Goal: Information Seeking & Learning: Find specific fact

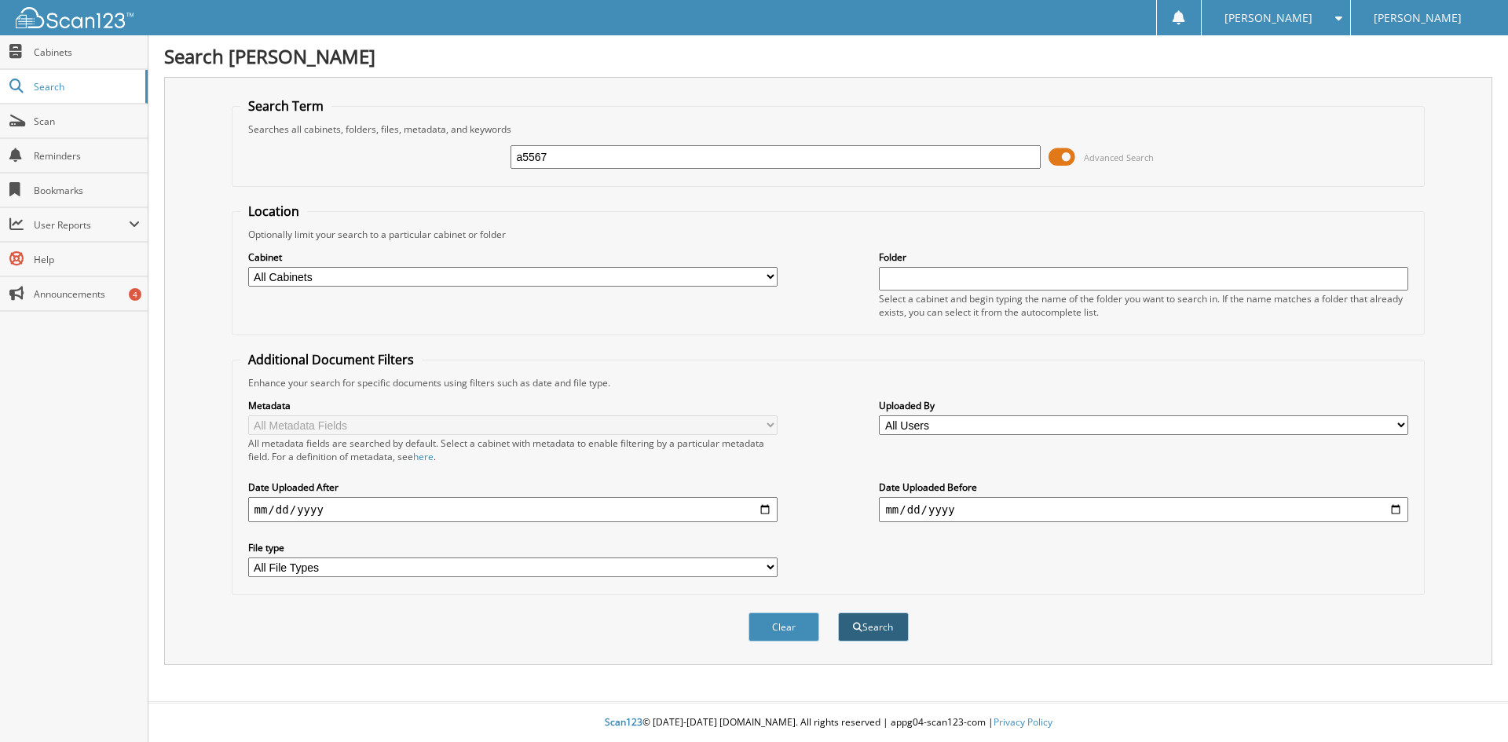
type input "a5567"
click at [875, 631] on button "Search" at bounding box center [873, 627] width 71 height 29
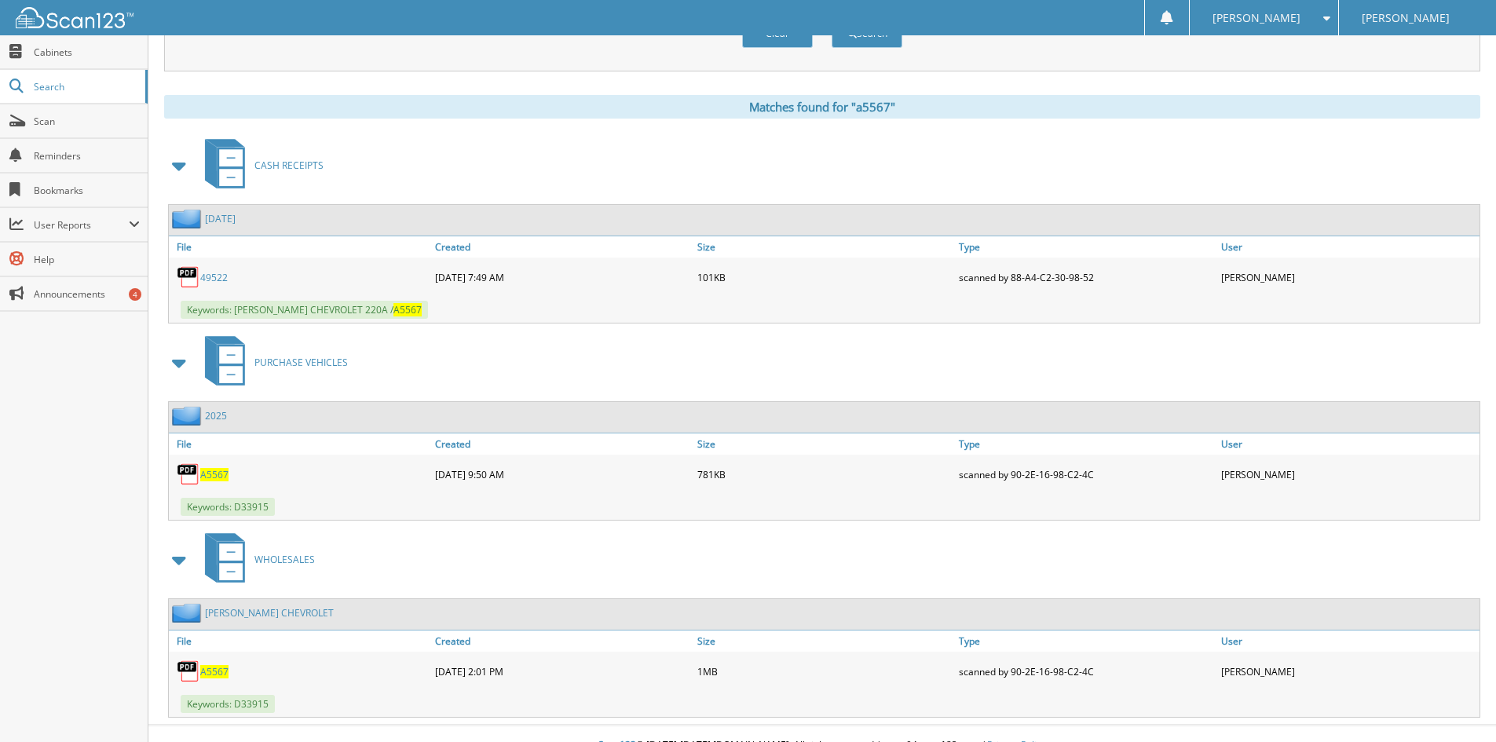
scroll to position [617, 0]
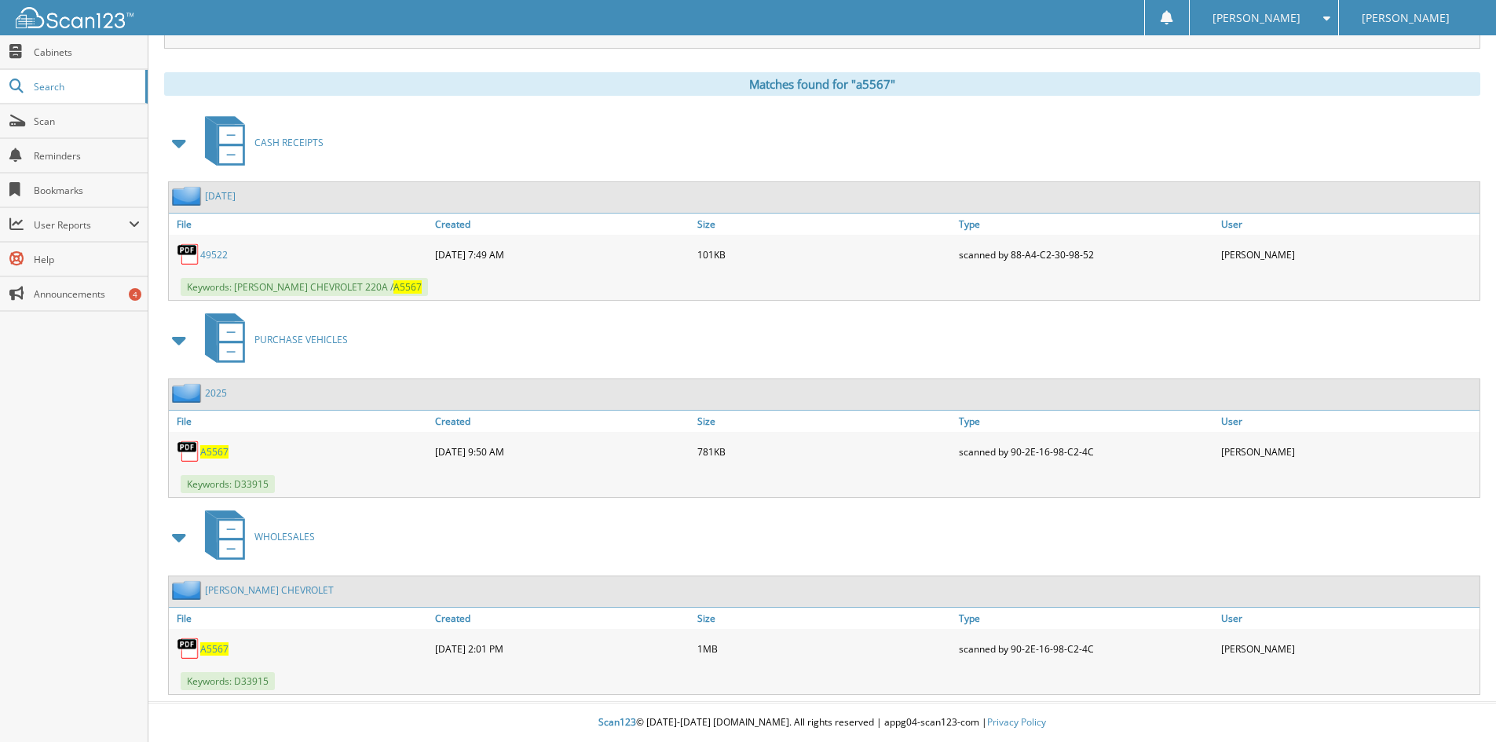
click at [212, 649] on span "A5567" at bounding box center [214, 649] width 28 height 13
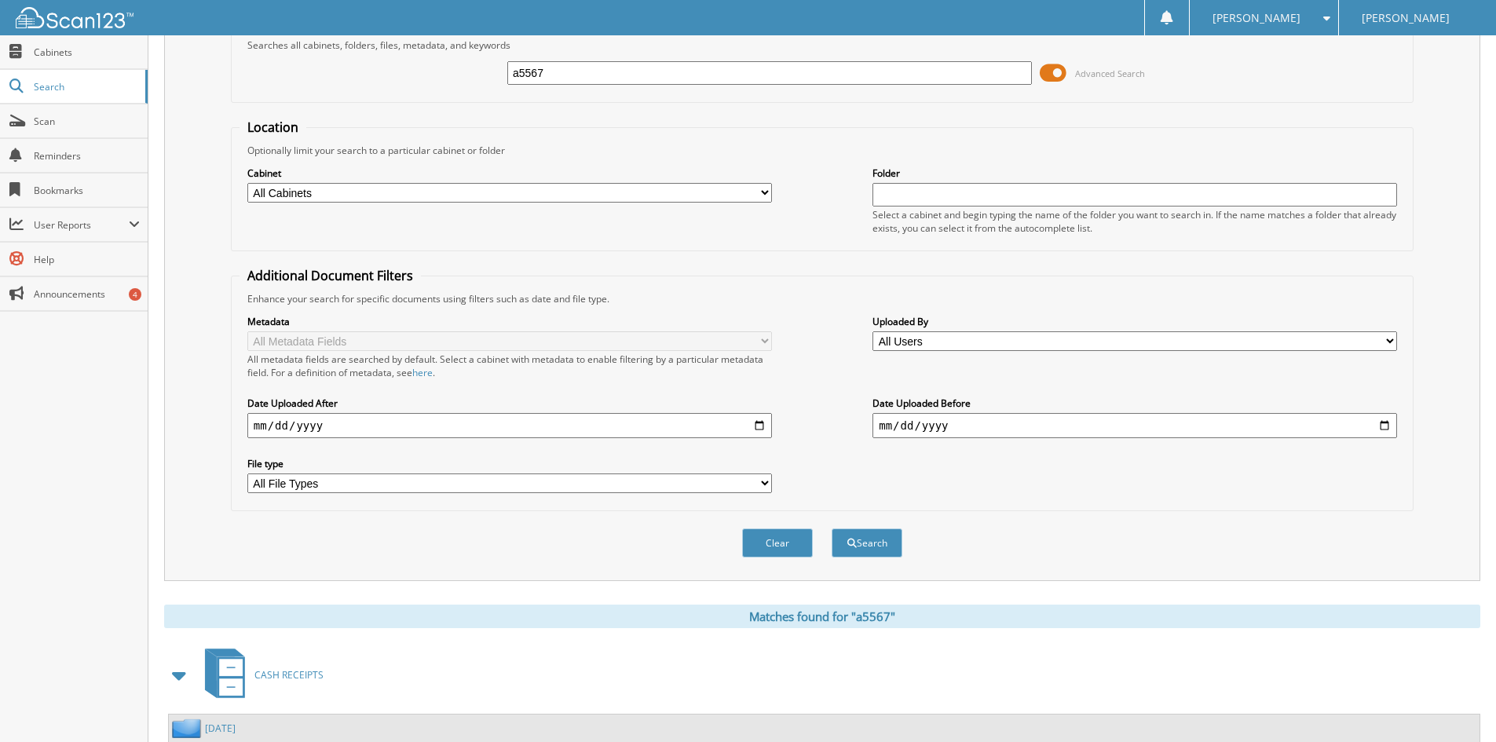
scroll to position [0, 0]
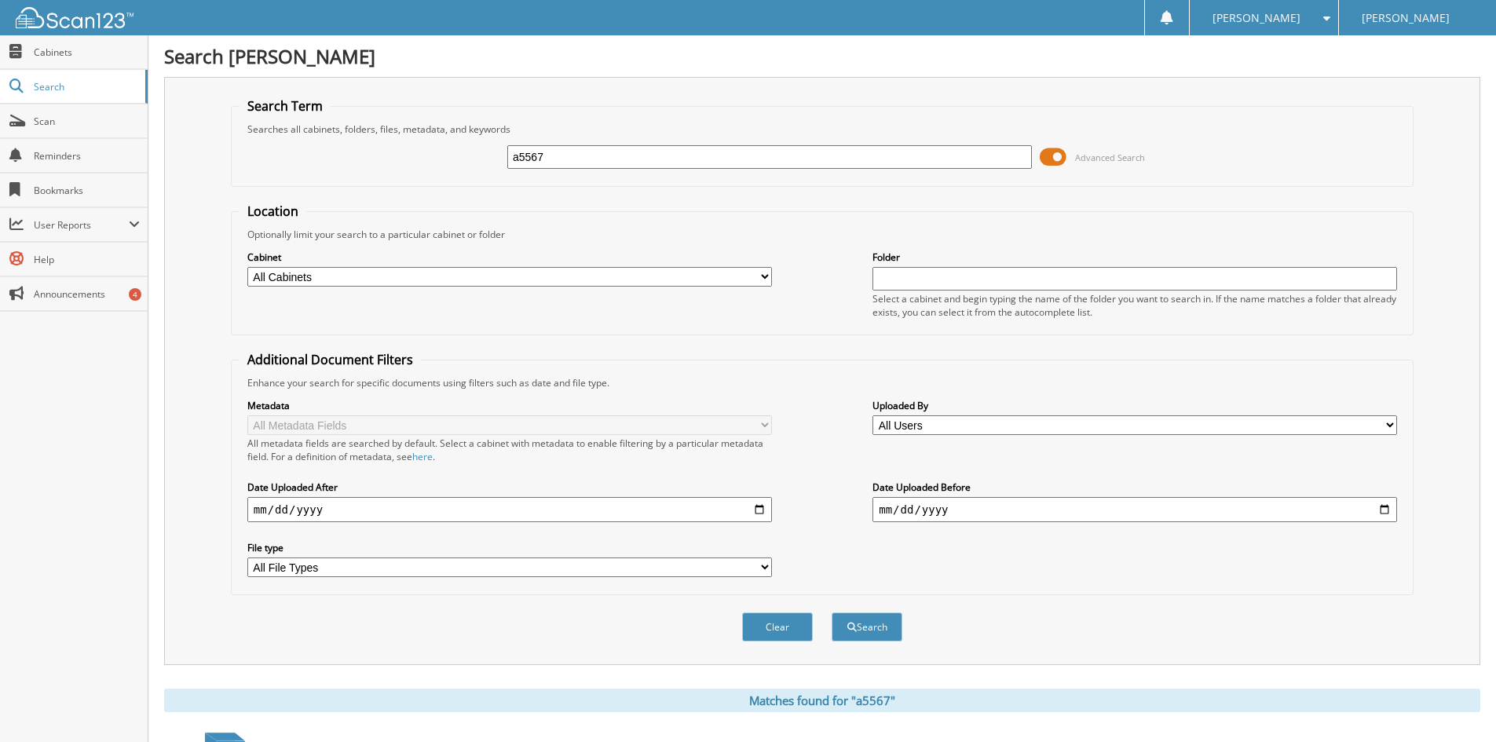
drag, startPoint x: 607, startPoint y: 164, endPoint x: 313, endPoint y: 123, distance: 296.7
click at [331, 144] on div "a5567 Advanced Search" at bounding box center [823, 157] width 1166 height 42
type input "A5384"
click at [864, 627] on button "Search" at bounding box center [867, 627] width 71 height 29
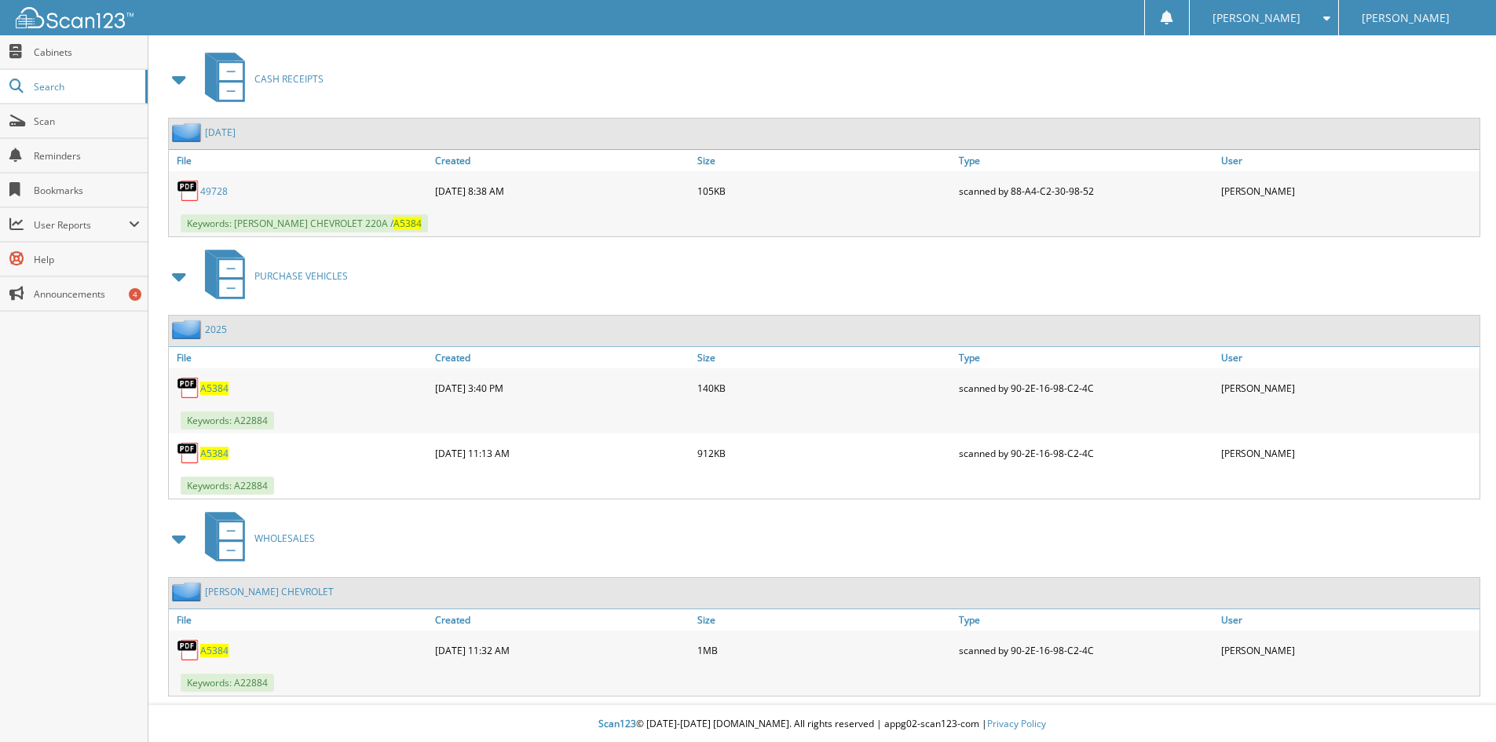
scroll to position [683, 0]
click at [222, 652] on span "A5384" at bounding box center [214, 649] width 28 height 13
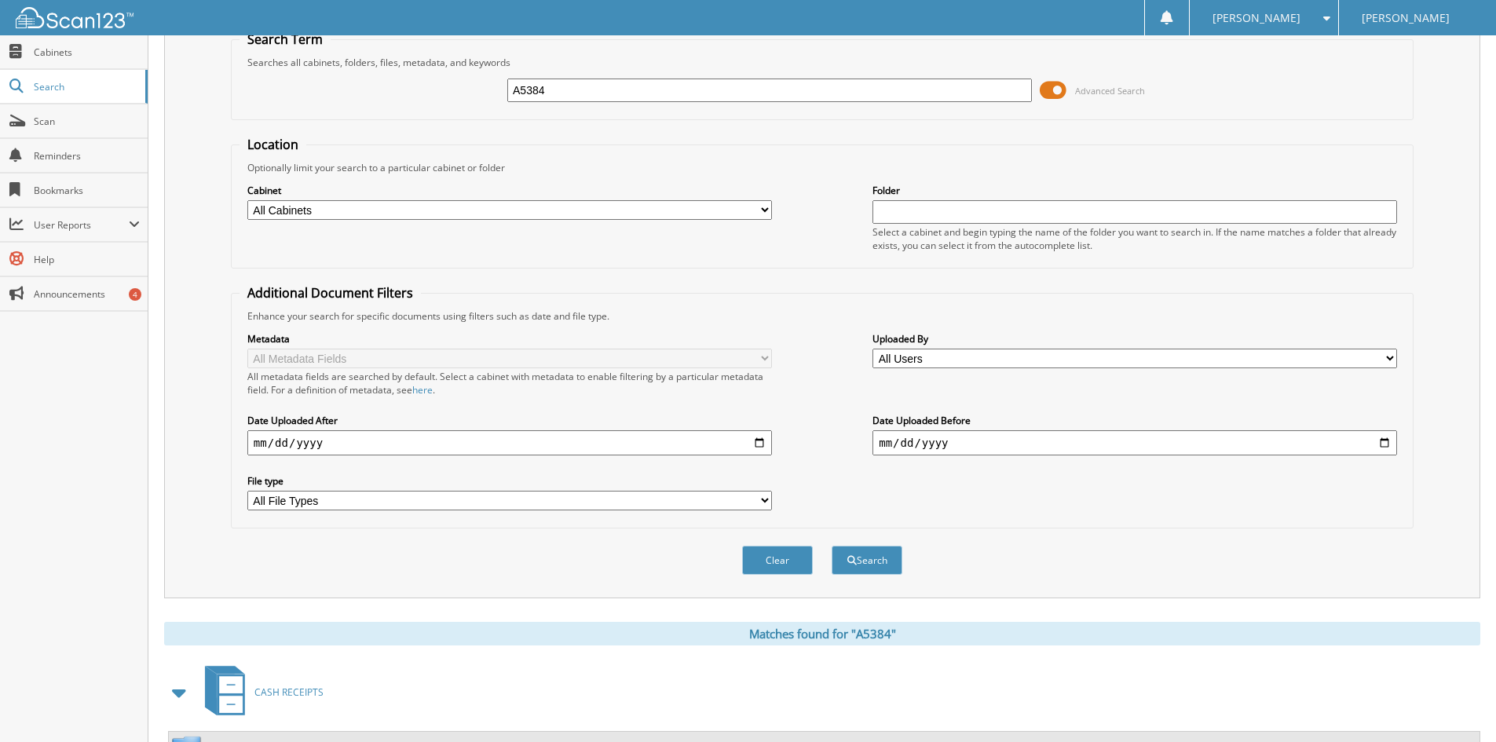
scroll to position [0, 0]
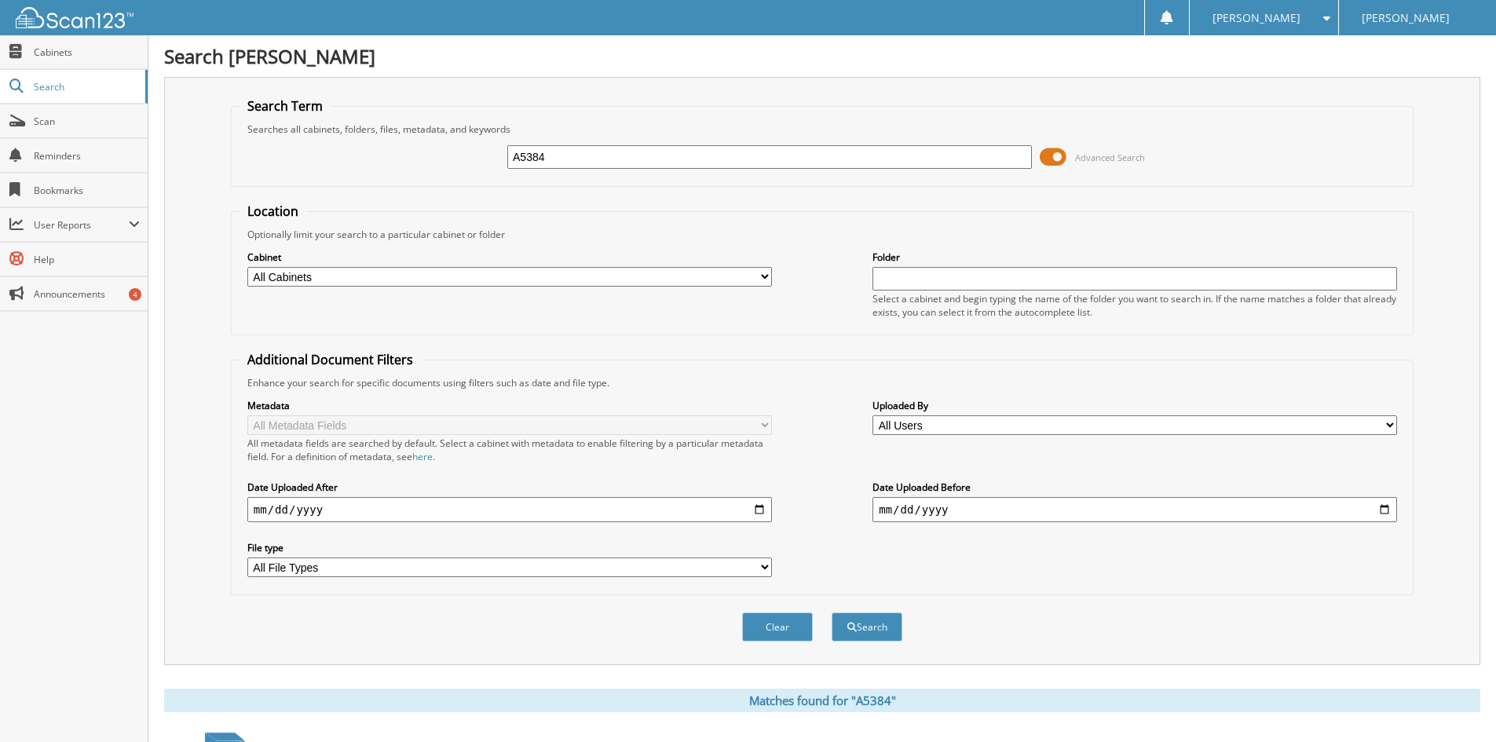
drag, startPoint x: 562, startPoint y: 160, endPoint x: 416, endPoint y: 159, distance: 146.1
click at [416, 159] on div "A5384 Advanced Search" at bounding box center [823, 157] width 1166 height 42
type input "A5523"
click at [853, 628] on span "submit" at bounding box center [852, 627] width 9 height 9
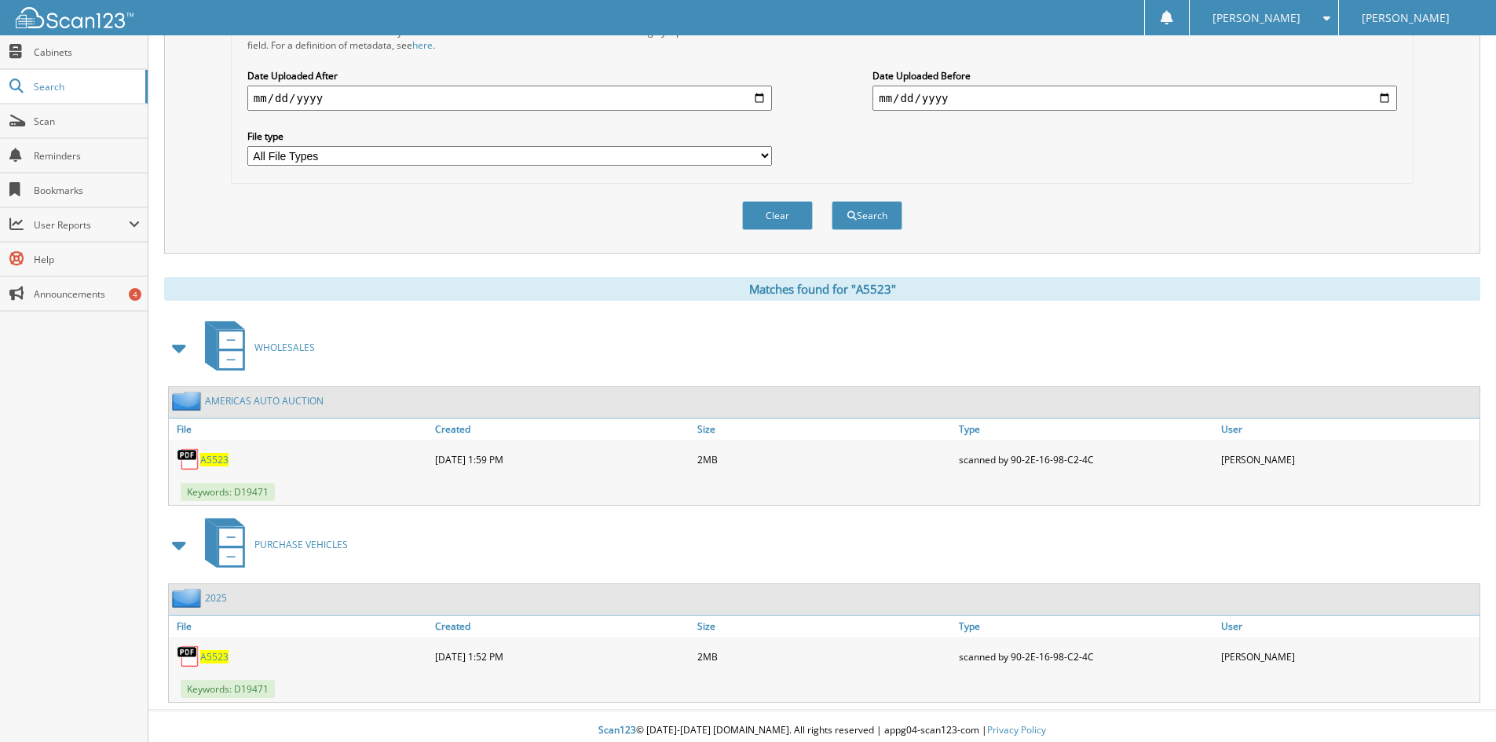
scroll to position [420, 0]
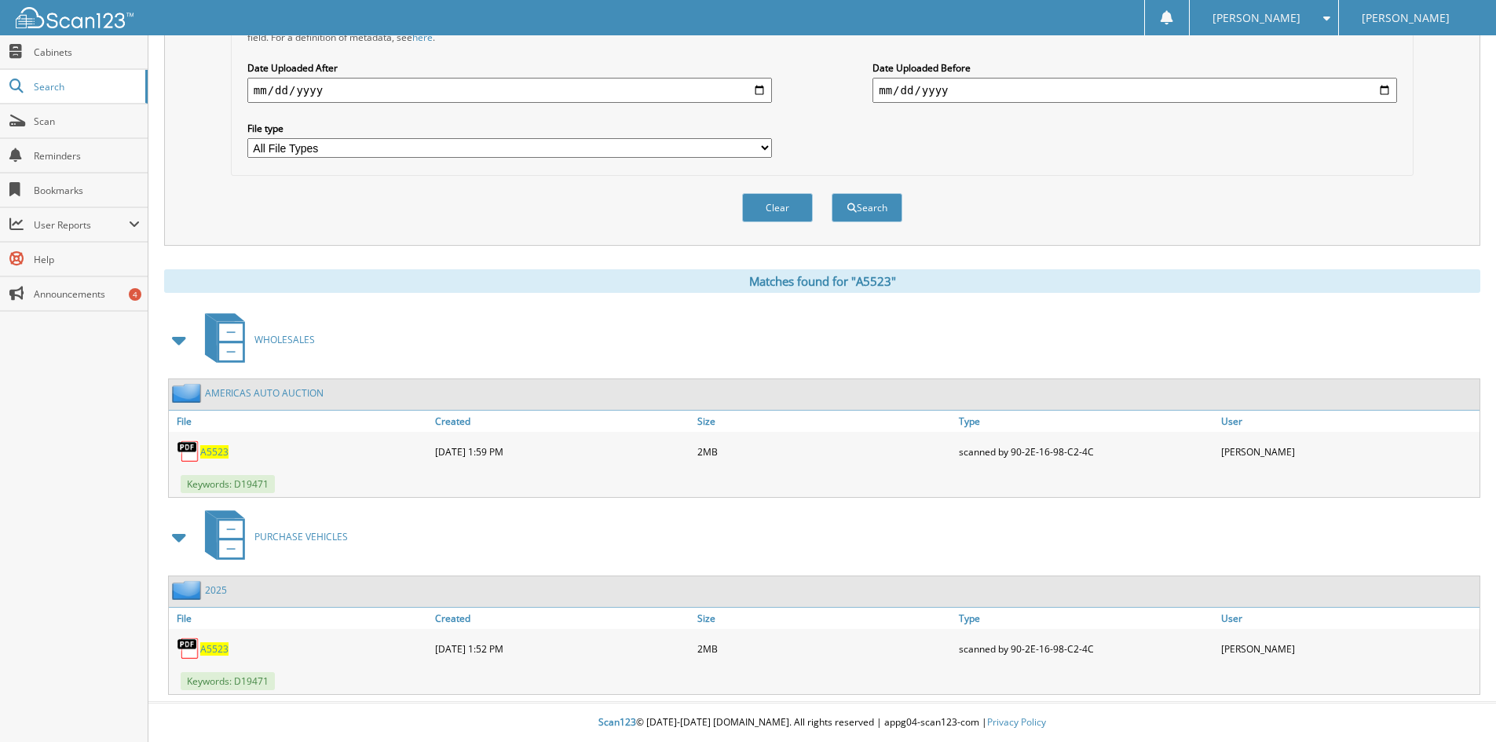
click at [218, 453] on span "A5523" at bounding box center [214, 451] width 28 height 13
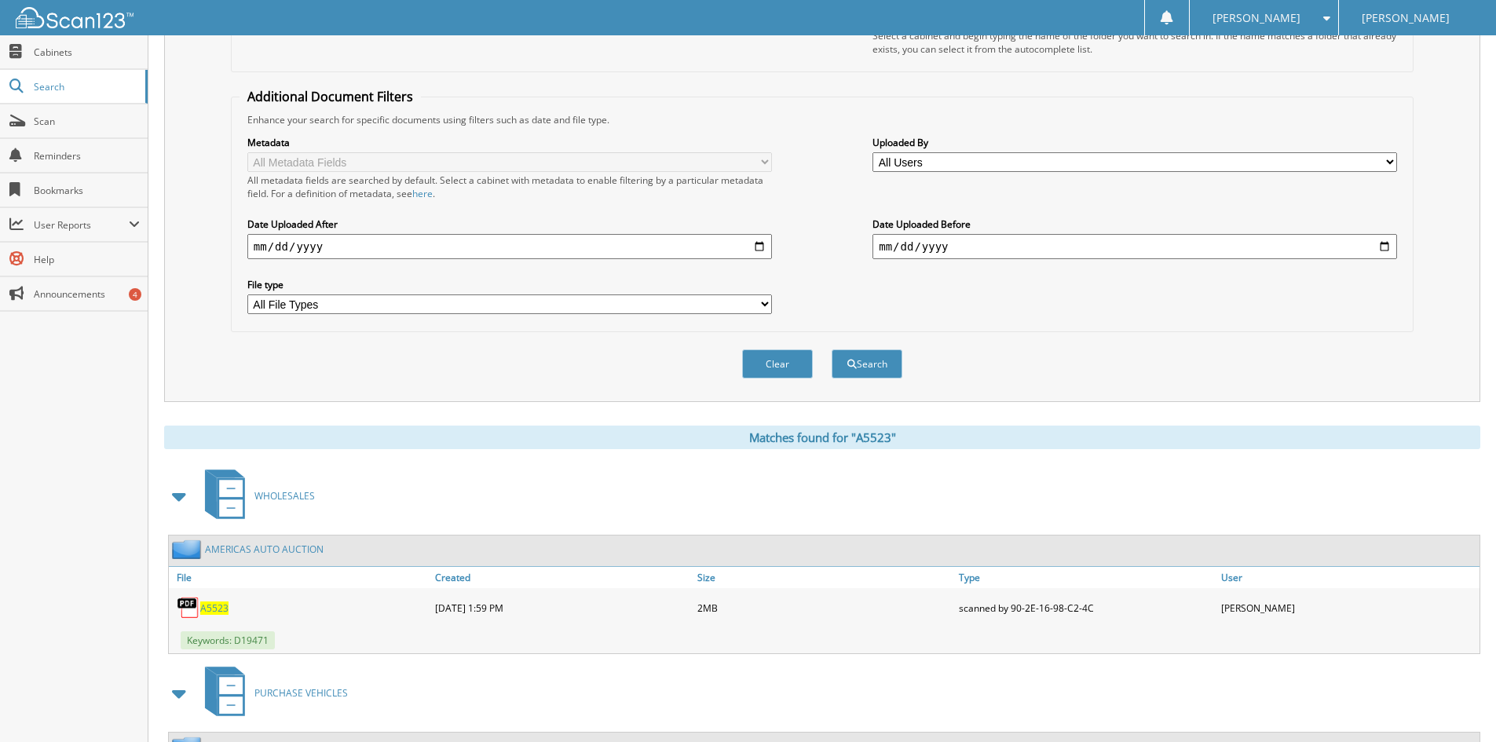
scroll to position [0, 0]
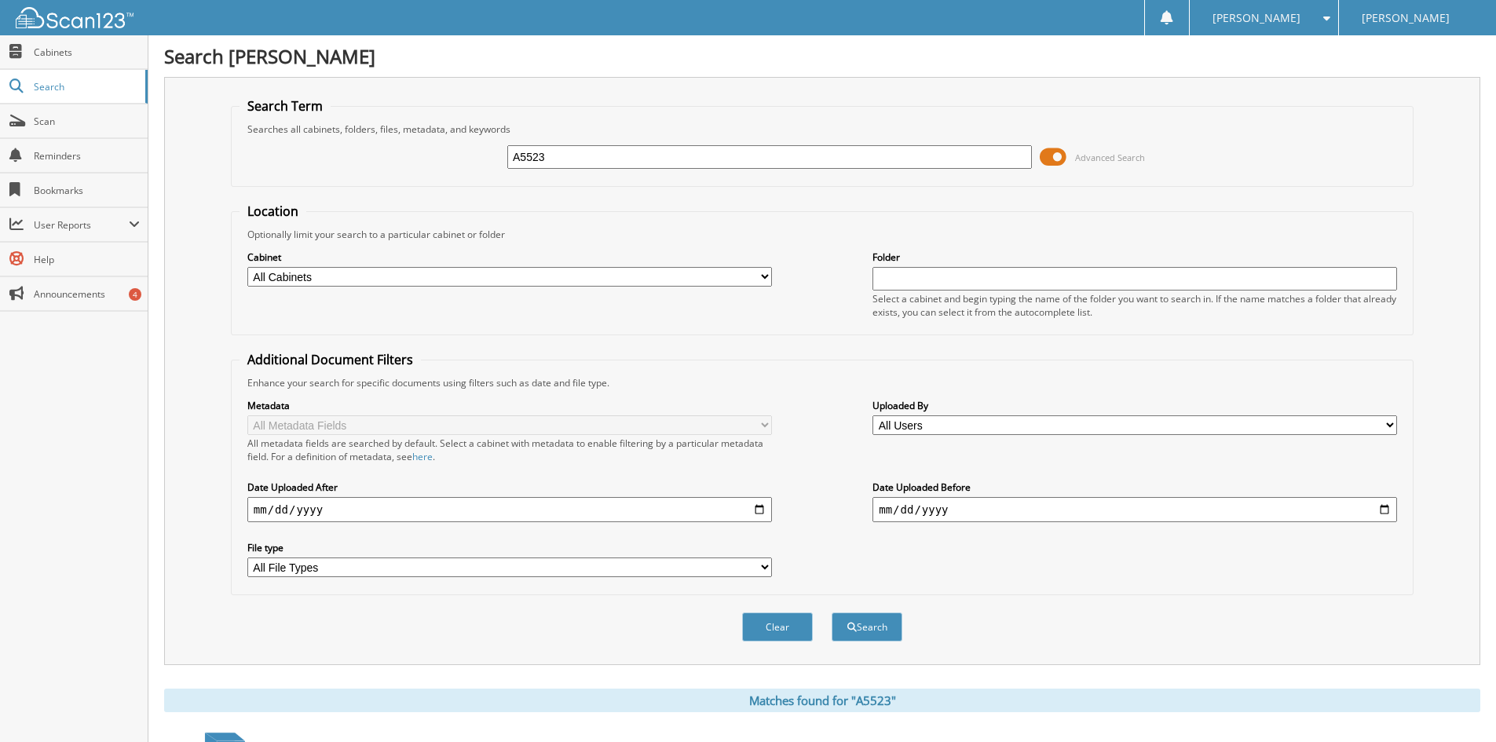
drag, startPoint x: 566, startPoint y: 156, endPoint x: 299, endPoint y: 141, distance: 266.7
click at [299, 141] on div "A5523 Advanced Search" at bounding box center [823, 157] width 1166 height 42
type input "A5596"
click at [832, 613] on button "Search" at bounding box center [867, 627] width 71 height 29
drag, startPoint x: 569, startPoint y: 152, endPoint x: 452, endPoint y: 163, distance: 117.6
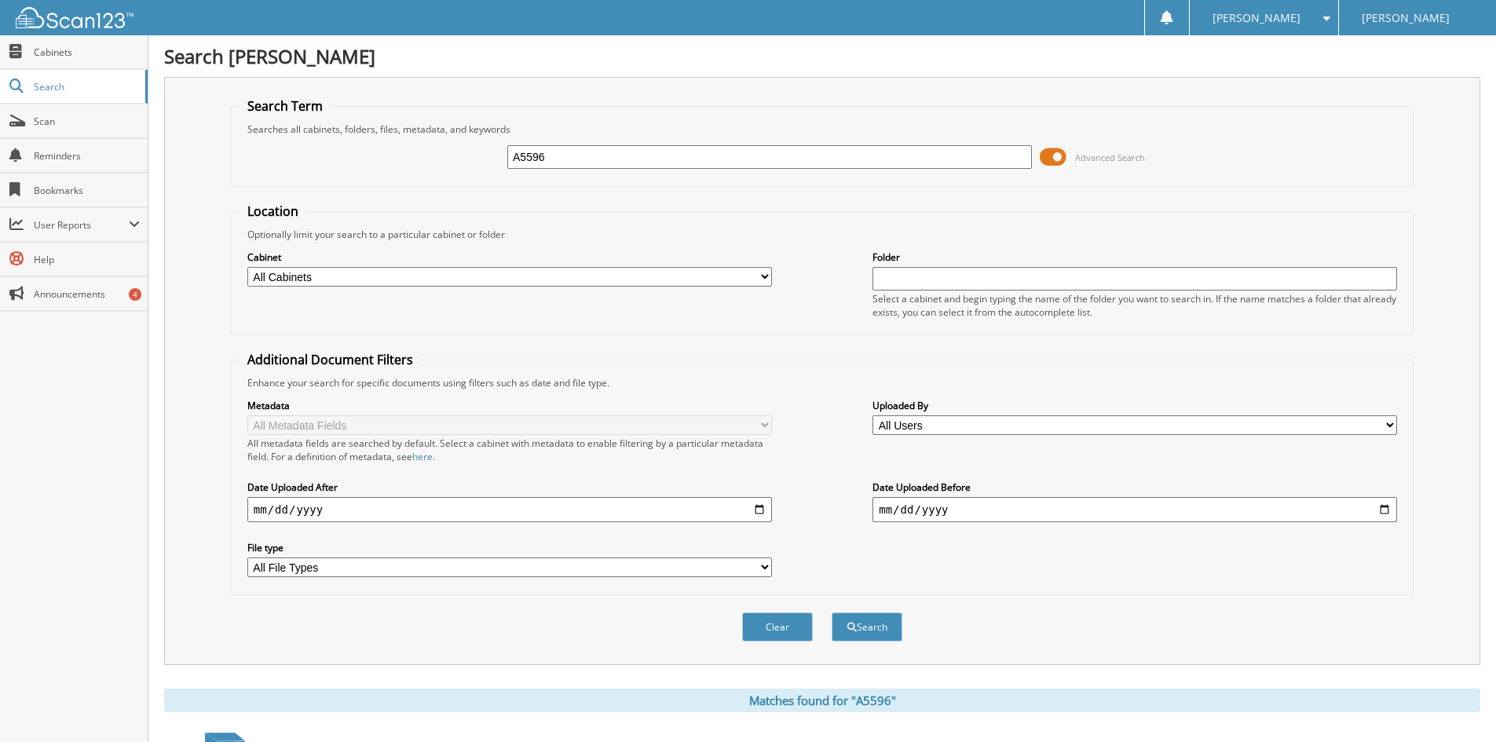
click at [452, 163] on div "A5596 Advanced Search" at bounding box center [823, 157] width 1166 height 42
type input "A5608"
click at [832, 613] on button "Search" at bounding box center [867, 627] width 71 height 29
drag, startPoint x: 559, startPoint y: 163, endPoint x: 423, endPoint y: 165, distance: 136.7
click at [423, 165] on div "A5608 Advanced Search" at bounding box center [823, 157] width 1166 height 42
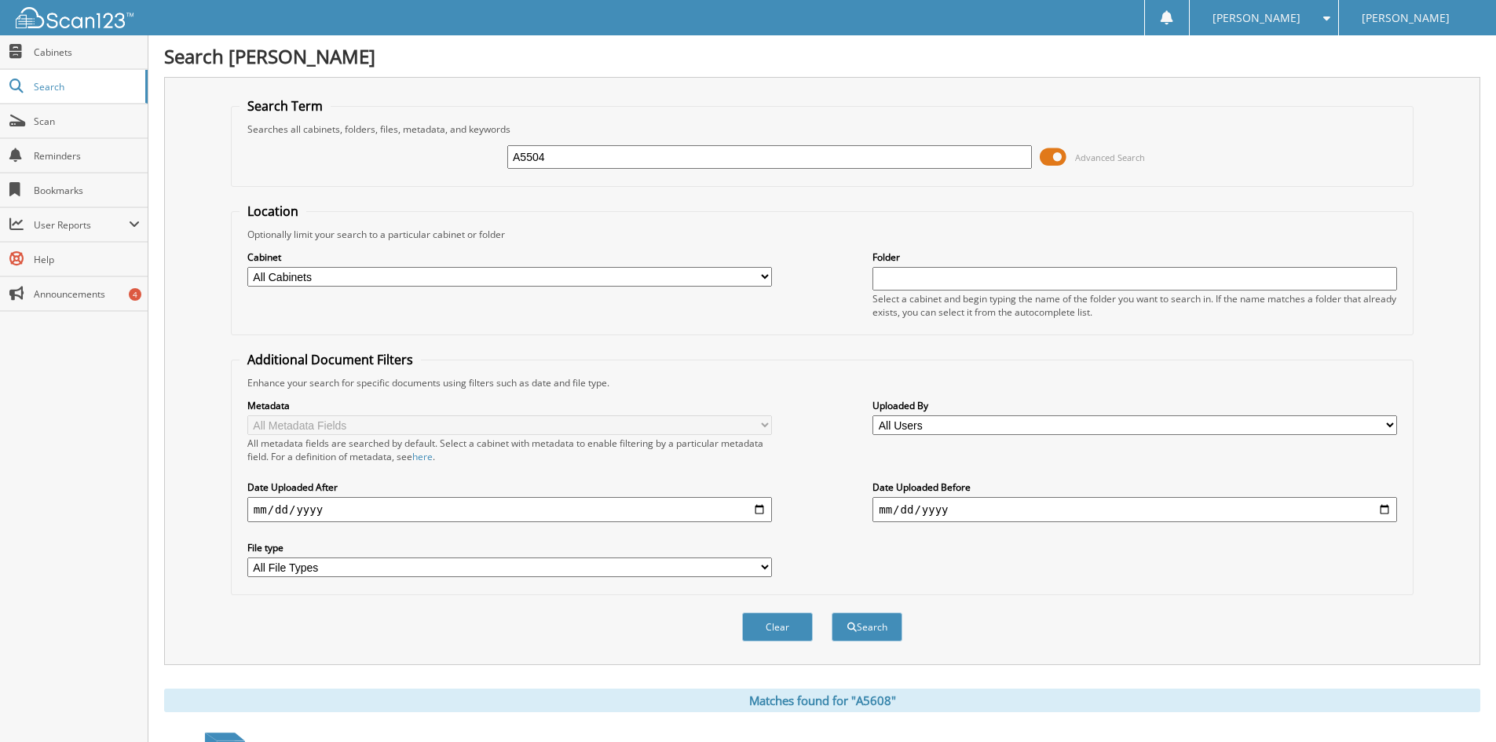
type input "A5504"
click at [832, 613] on button "Search" at bounding box center [867, 627] width 71 height 29
drag, startPoint x: 573, startPoint y: 161, endPoint x: 430, endPoint y: 159, distance: 143.0
click at [430, 159] on div "A5504 Advanced Search" at bounding box center [823, 157] width 1166 height 42
type input "A5577"
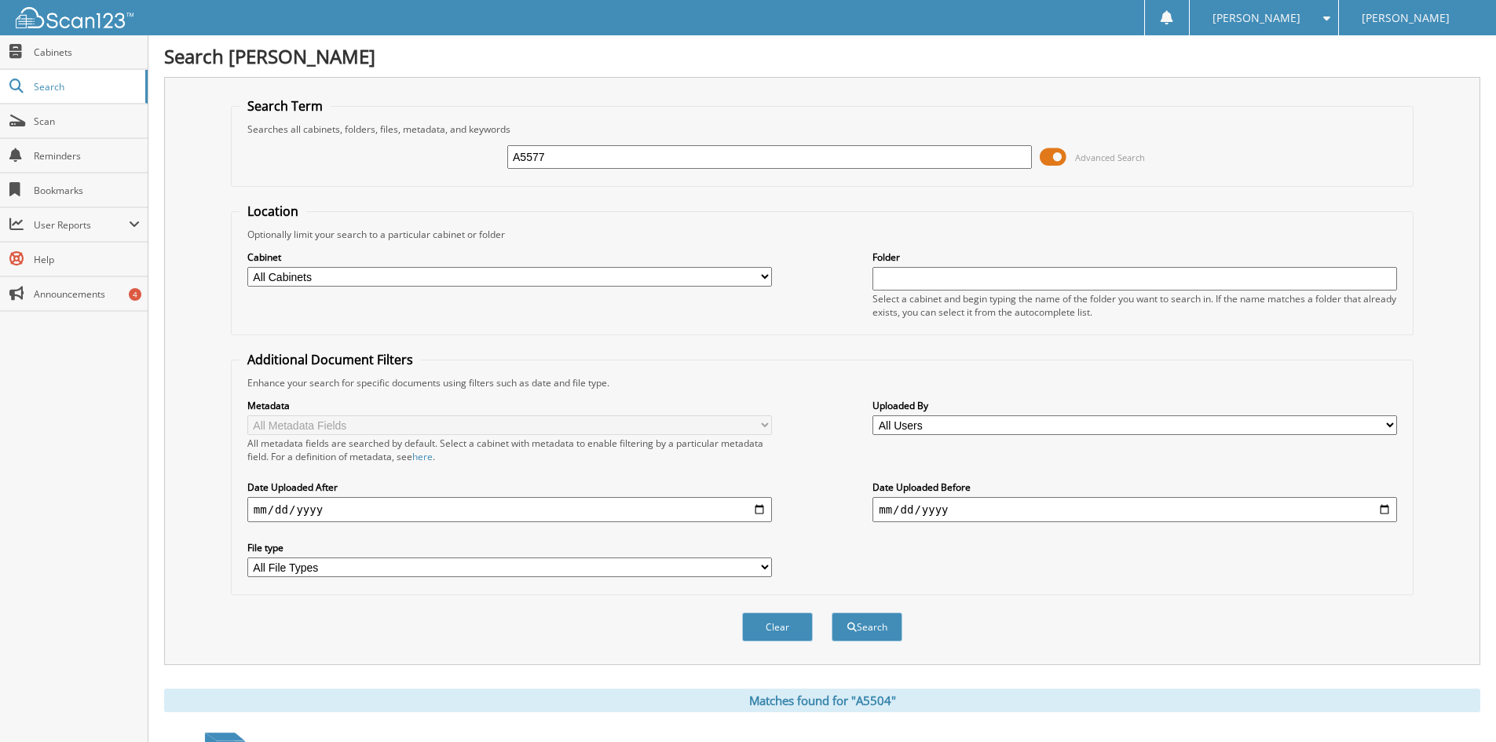
click at [832, 613] on button "Search" at bounding box center [867, 627] width 71 height 29
drag, startPoint x: 562, startPoint y: 152, endPoint x: 449, endPoint y: 158, distance: 112.5
click at [449, 158] on div "A5577 Advanced Search" at bounding box center [823, 157] width 1166 height 42
type input "K679972A"
click at [832, 613] on button "Search" at bounding box center [867, 627] width 71 height 29
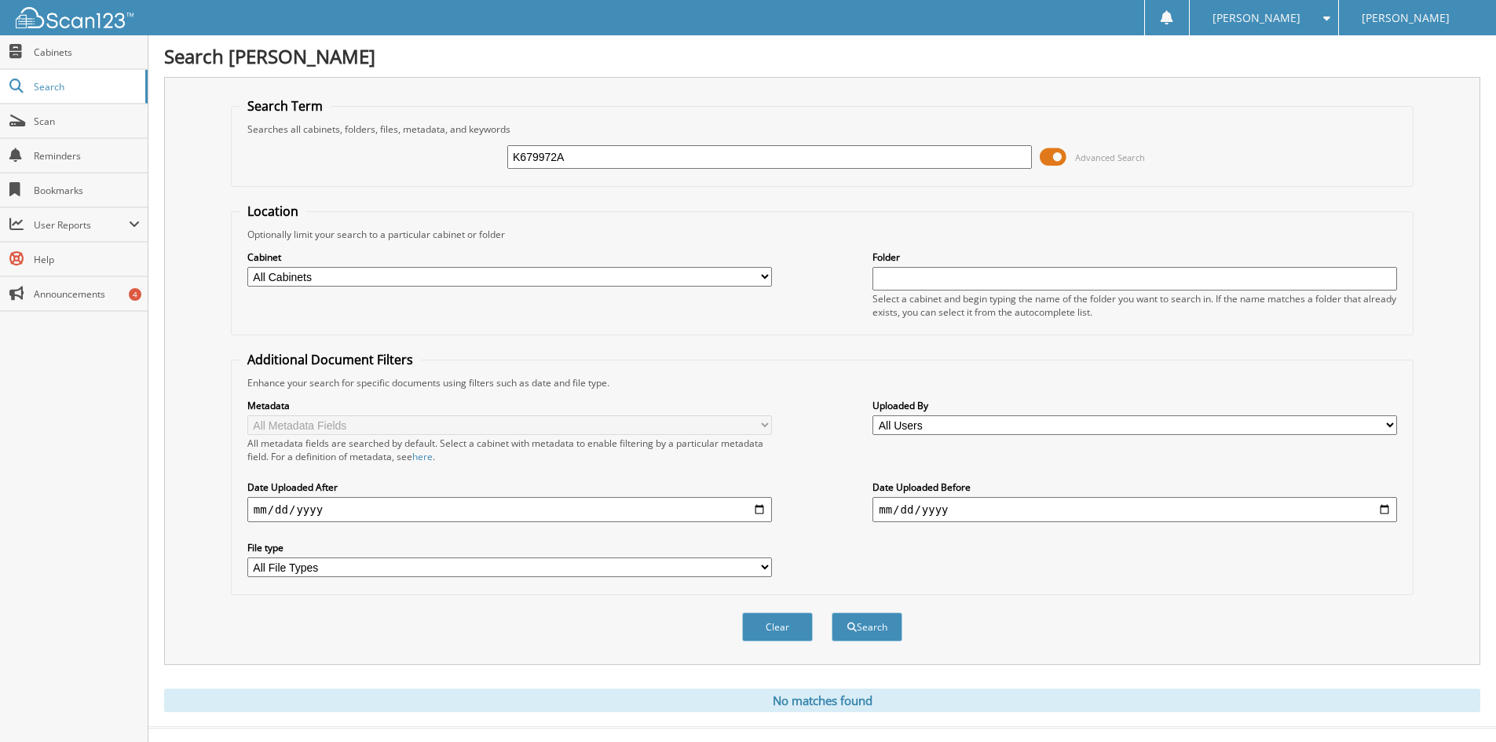
drag, startPoint x: 577, startPoint y: 159, endPoint x: 400, endPoint y: 161, distance: 177.5
click at [400, 162] on div "K679972A Advanced Search" at bounding box center [823, 157] width 1166 height 42
type input "K363622A"
click at [832, 613] on button "Search" at bounding box center [867, 627] width 71 height 29
drag, startPoint x: 603, startPoint y: 167, endPoint x: 456, endPoint y: 159, distance: 147.1
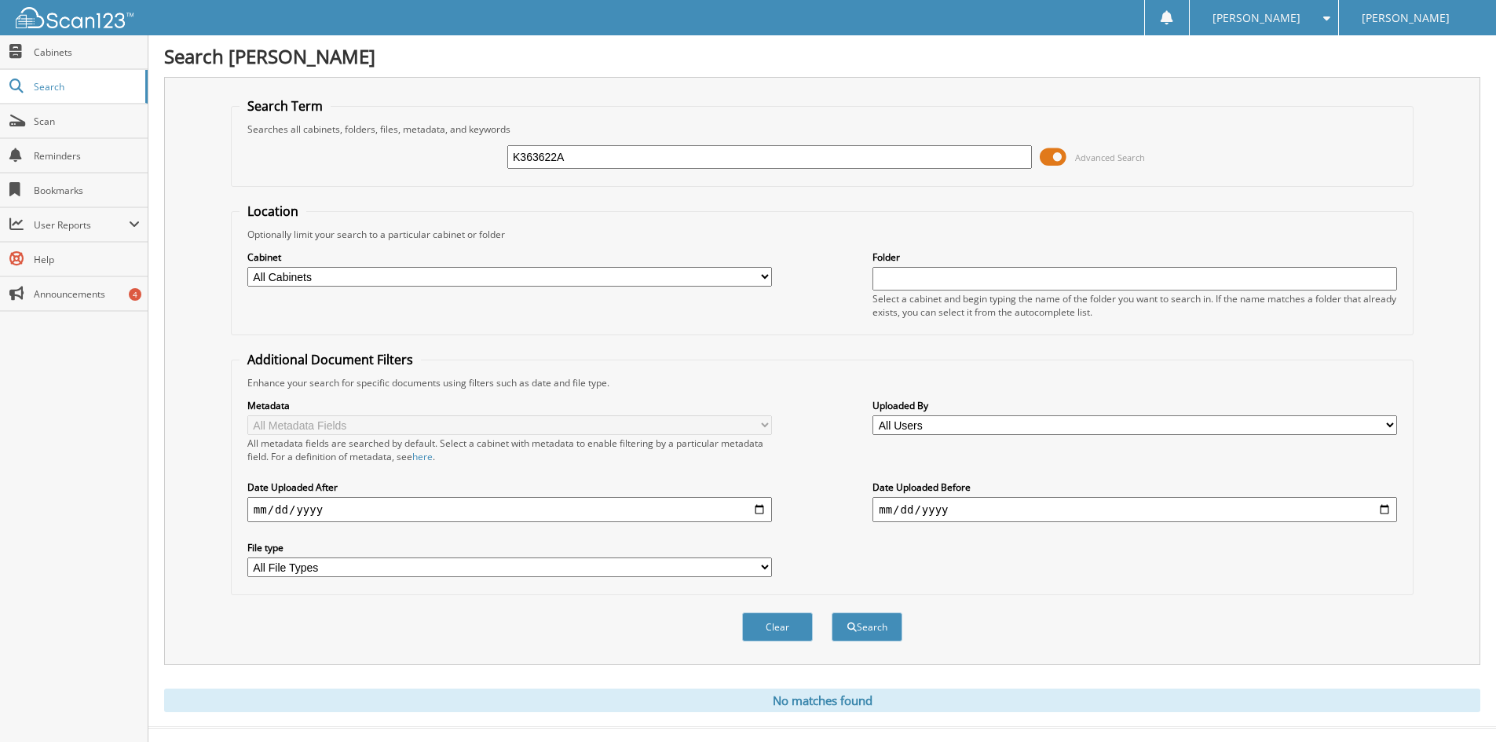
click at [460, 159] on div "K363622A Advanced Search" at bounding box center [823, 157] width 1166 height 42
type input "K379134A"
click at [832, 613] on button "Search" at bounding box center [867, 627] width 71 height 29
drag, startPoint x: 579, startPoint y: 154, endPoint x: 298, endPoint y: 146, distance: 281.3
click at [298, 146] on div "K379134A Advanced Search" at bounding box center [823, 157] width 1166 height 42
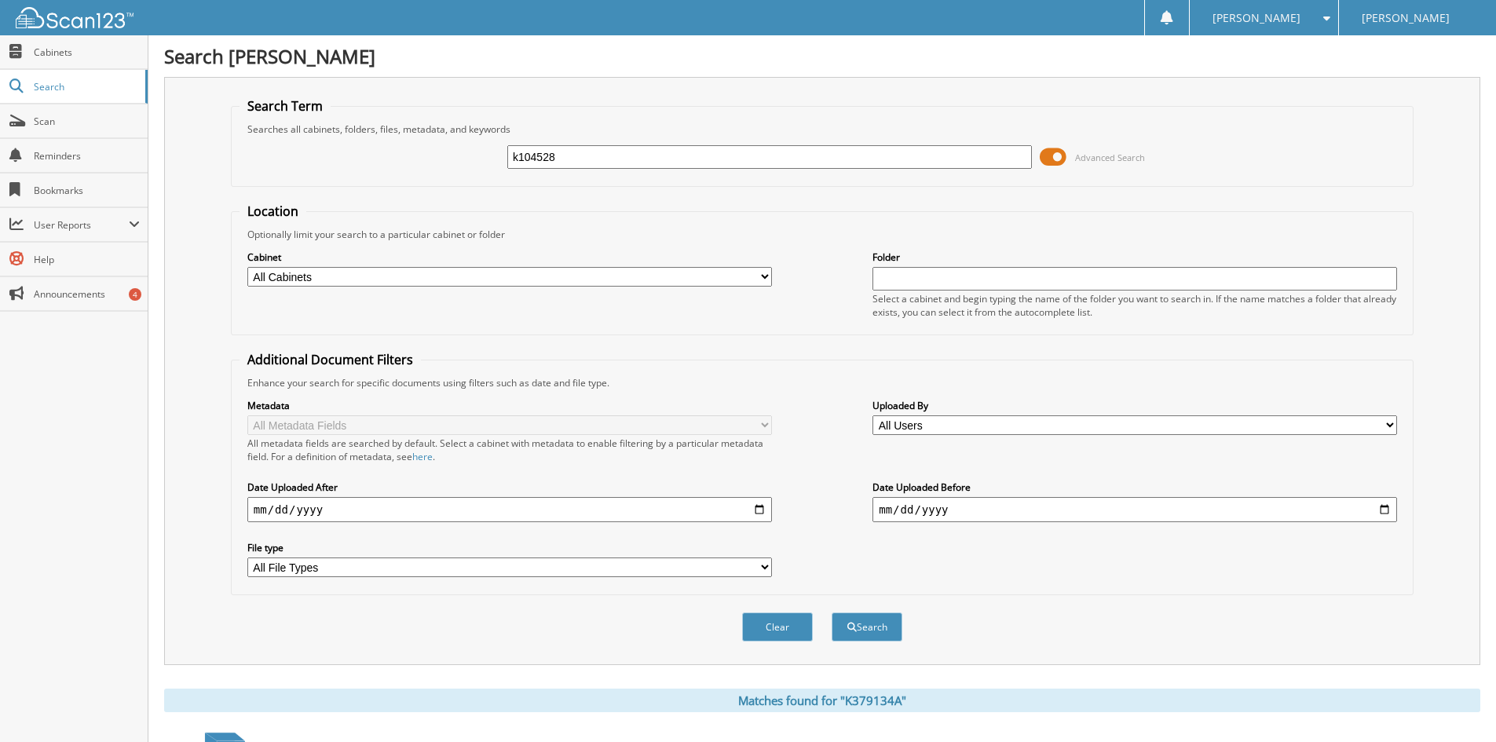
type input "k104528"
click at [832, 613] on button "Search" at bounding box center [867, 627] width 71 height 29
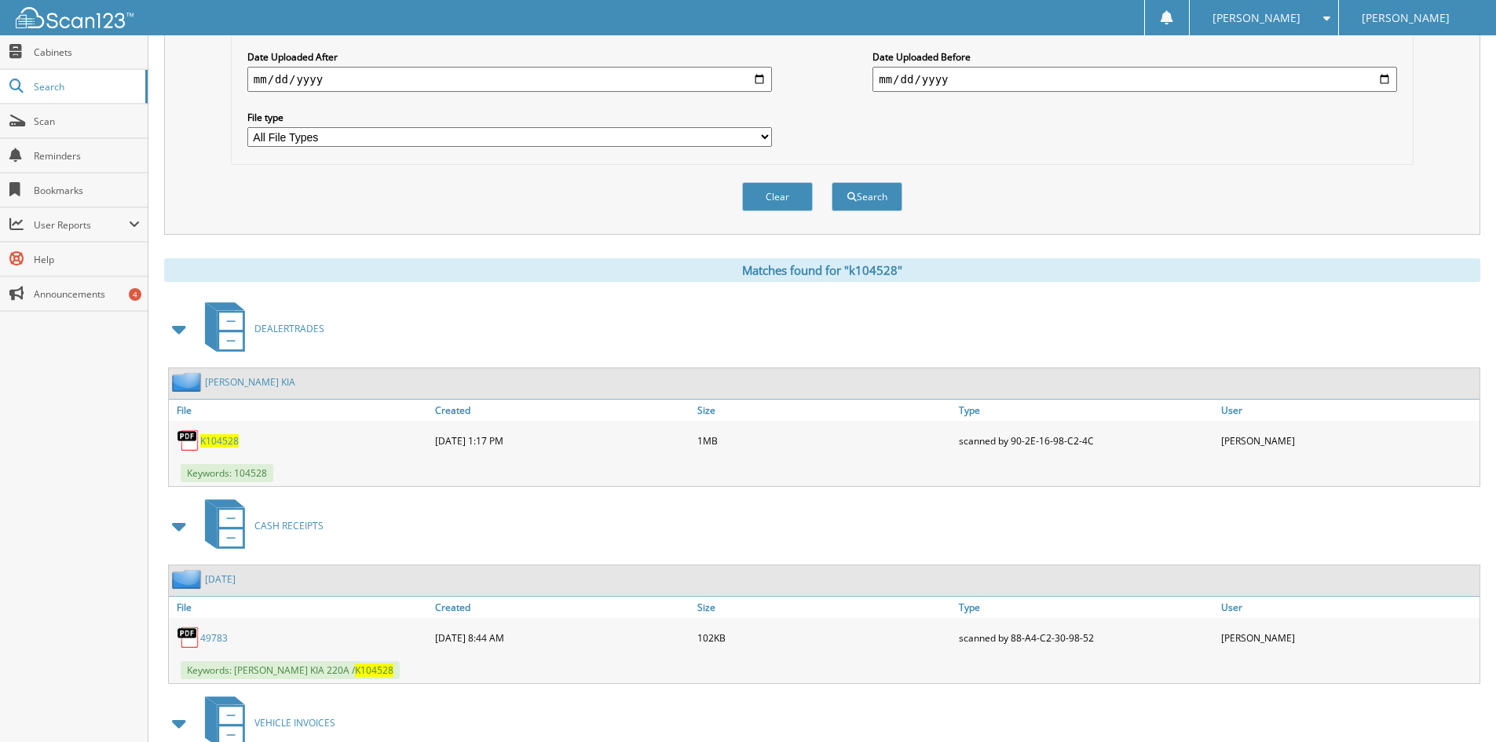
scroll to position [471, 0]
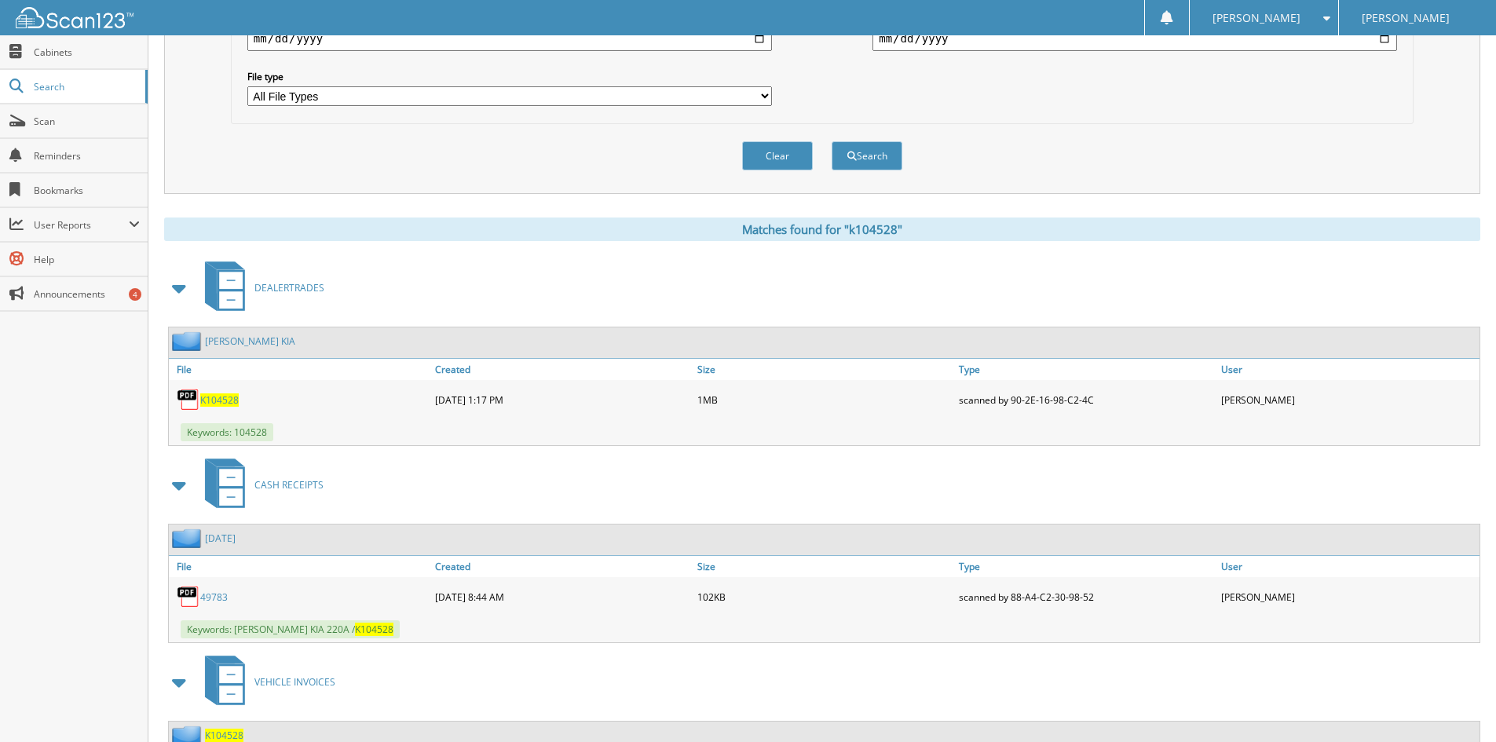
click at [231, 401] on span "K104528" at bounding box center [219, 400] width 38 height 13
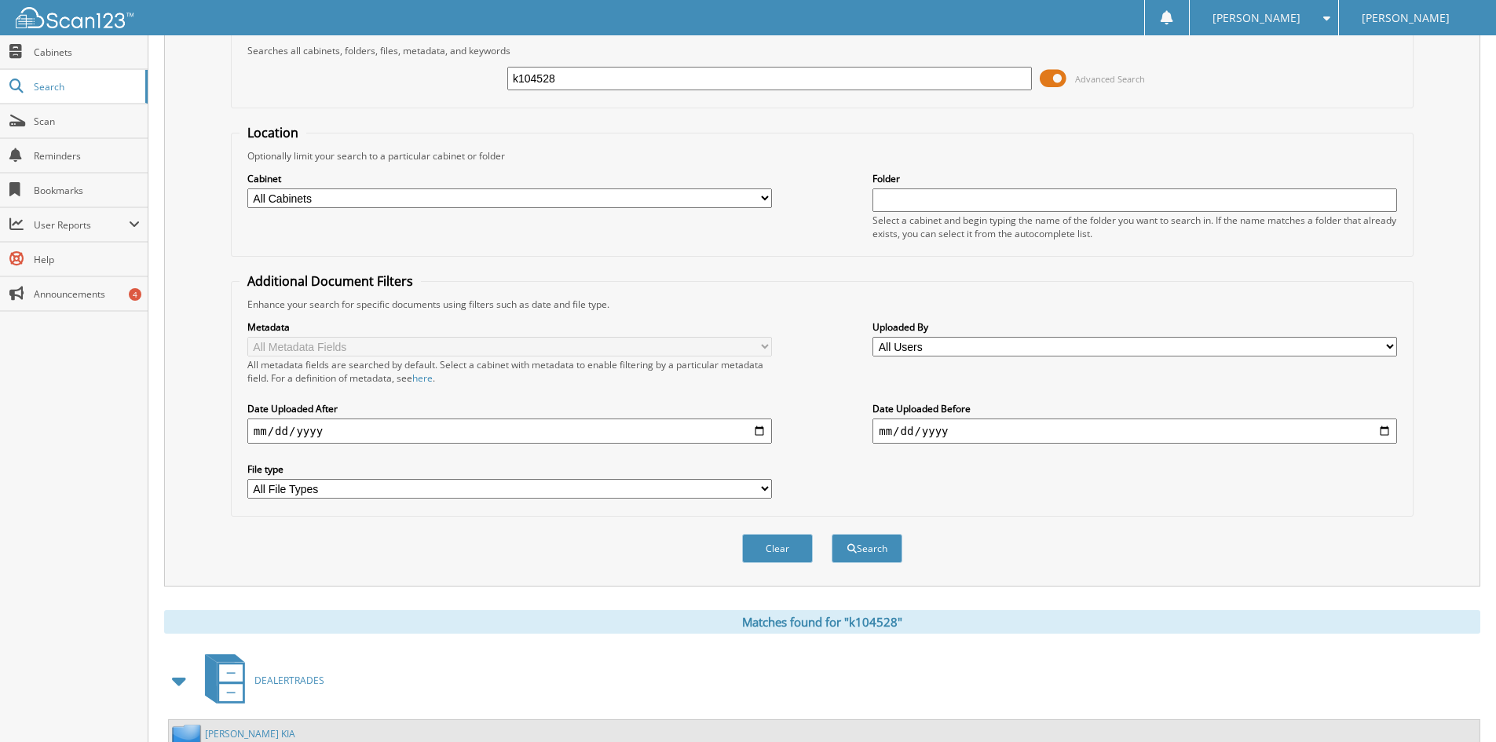
scroll to position [0, 0]
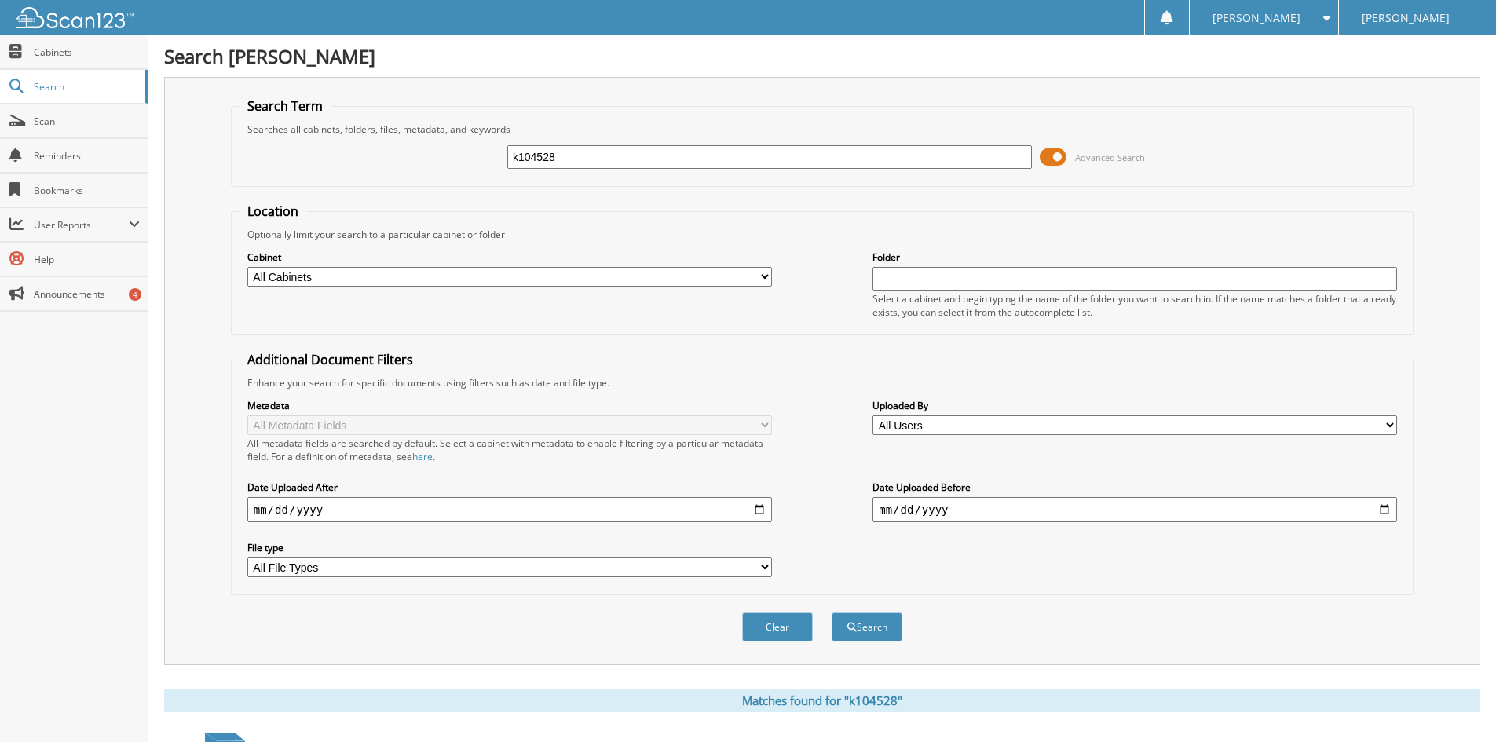
drag, startPoint x: 566, startPoint y: 158, endPoint x: 421, endPoint y: 161, distance: 145.4
click at [421, 161] on div "k104528 Advanced Search" at bounding box center [823, 157] width 1166 height 42
type input "K195224"
click at [832, 613] on button "Search" at bounding box center [867, 627] width 71 height 29
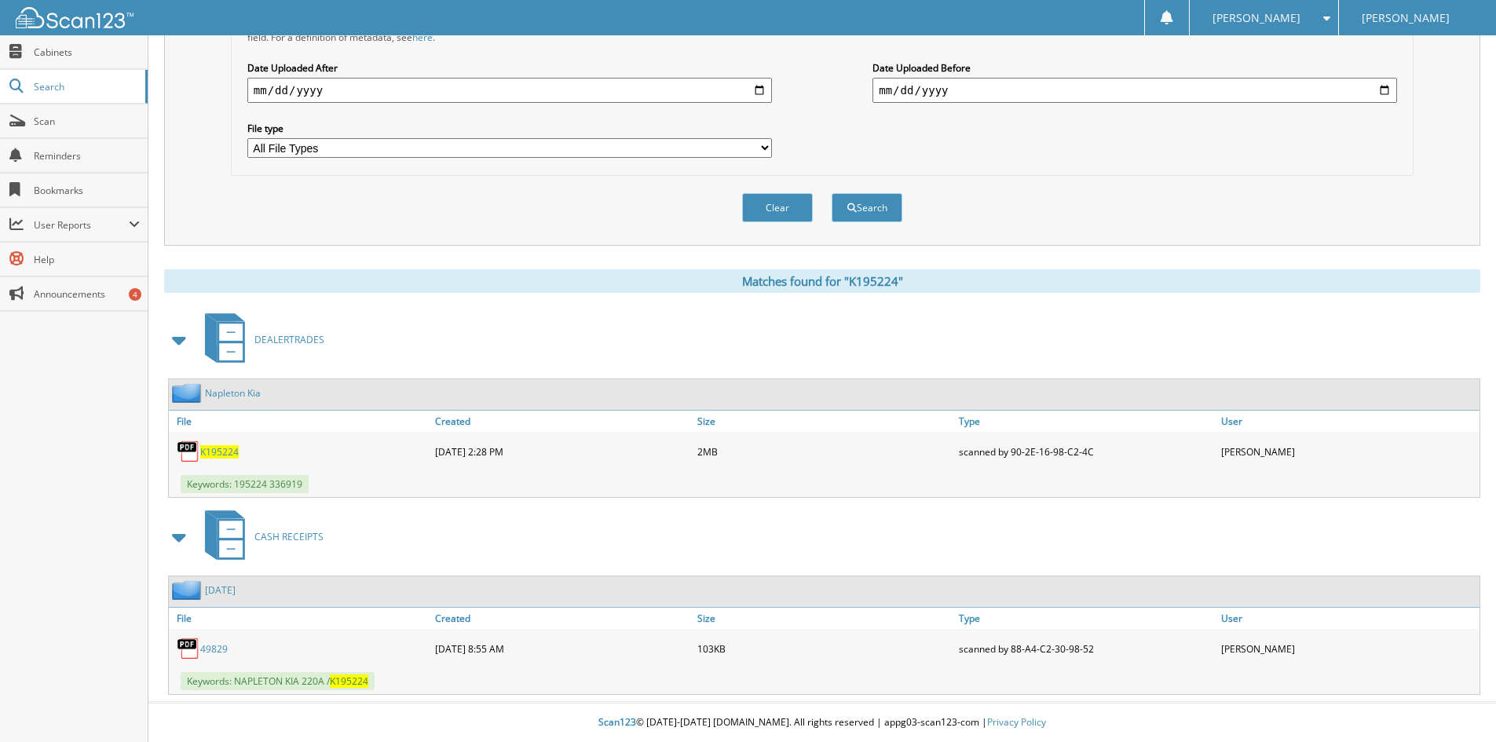
scroll to position [420, 0]
click at [228, 453] on span "K195224" at bounding box center [219, 451] width 38 height 13
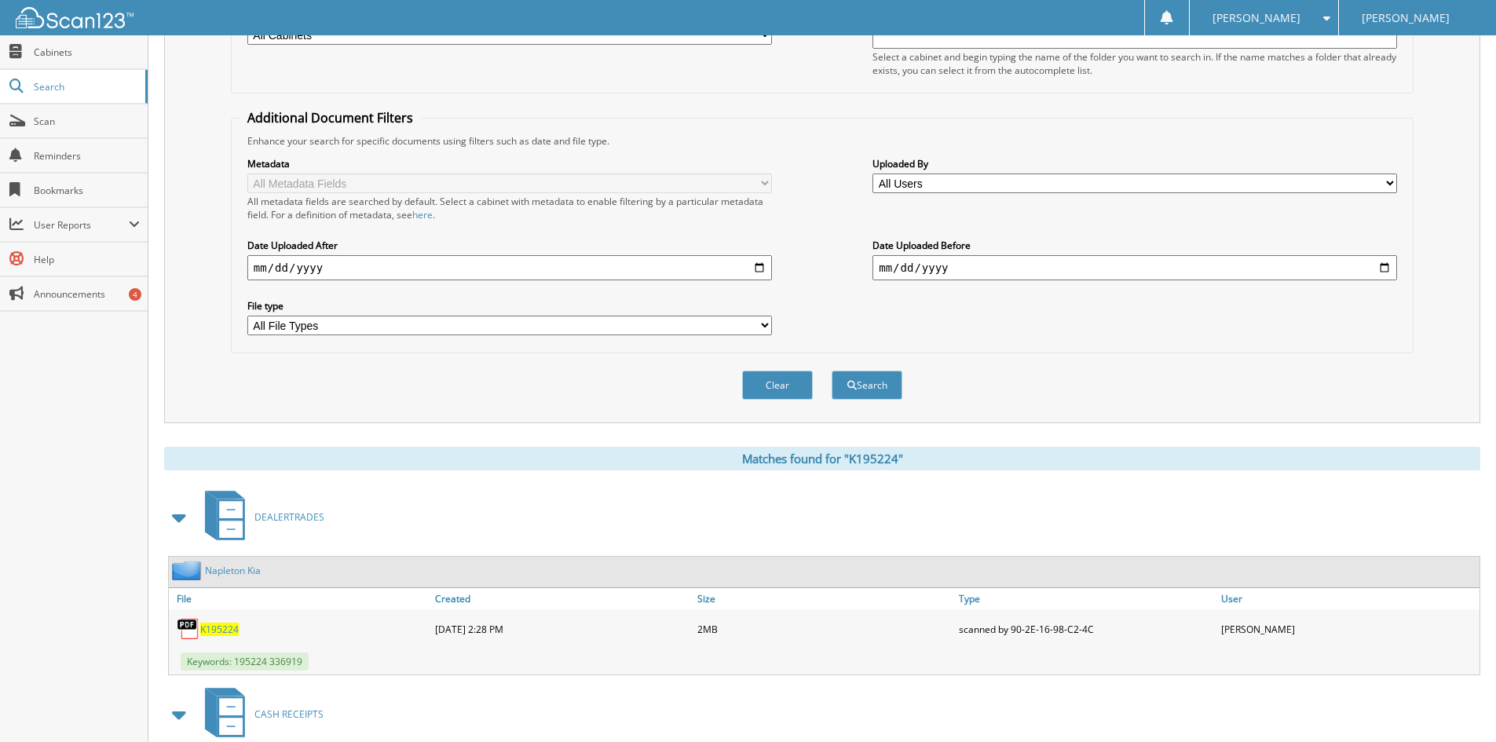
scroll to position [0, 0]
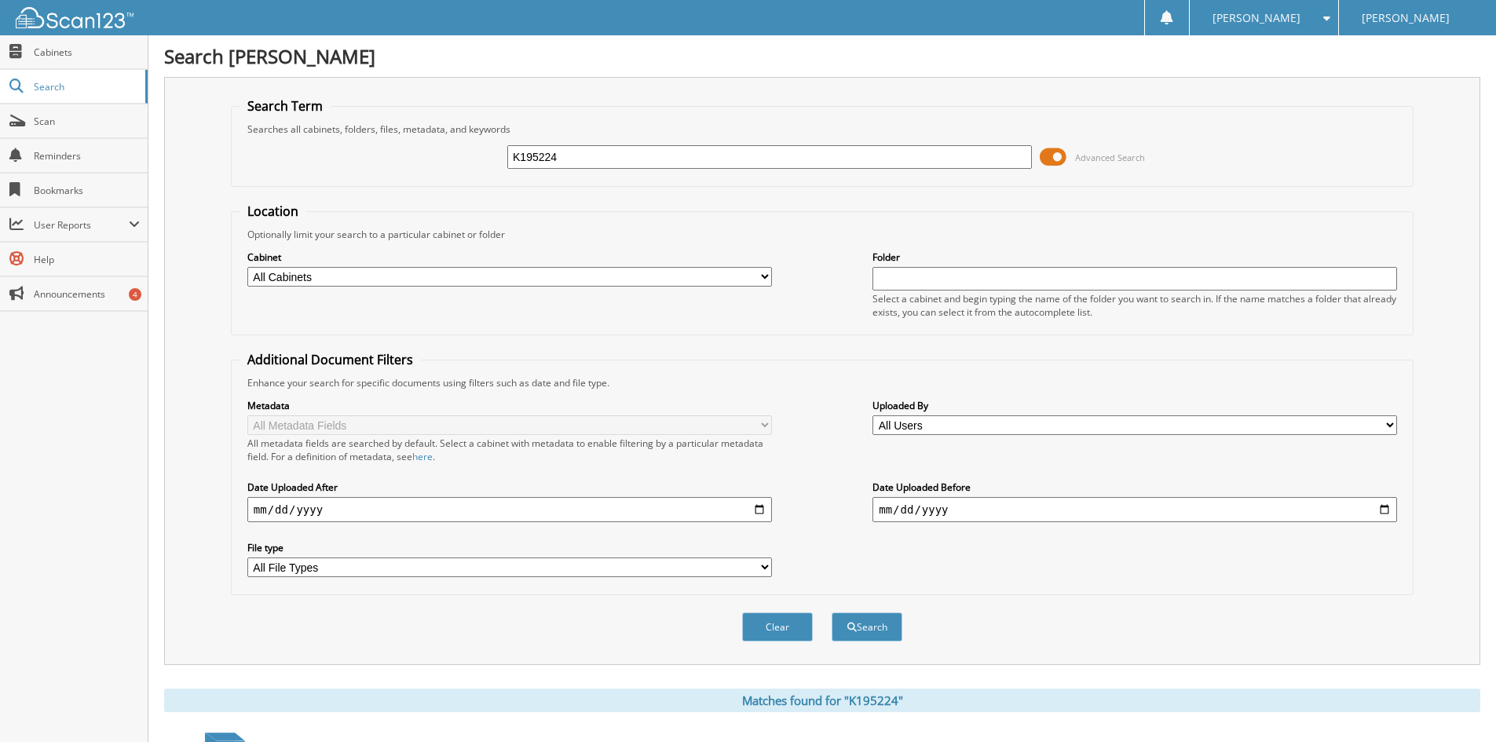
drag, startPoint x: 578, startPoint y: 149, endPoint x: 402, endPoint y: 152, distance: 176.0
click at [403, 152] on div "K195224 Advanced Search" at bounding box center [823, 157] width 1166 height 42
type input "K682775"
click at [832, 613] on button "Search" at bounding box center [867, 627] width 71 height 29
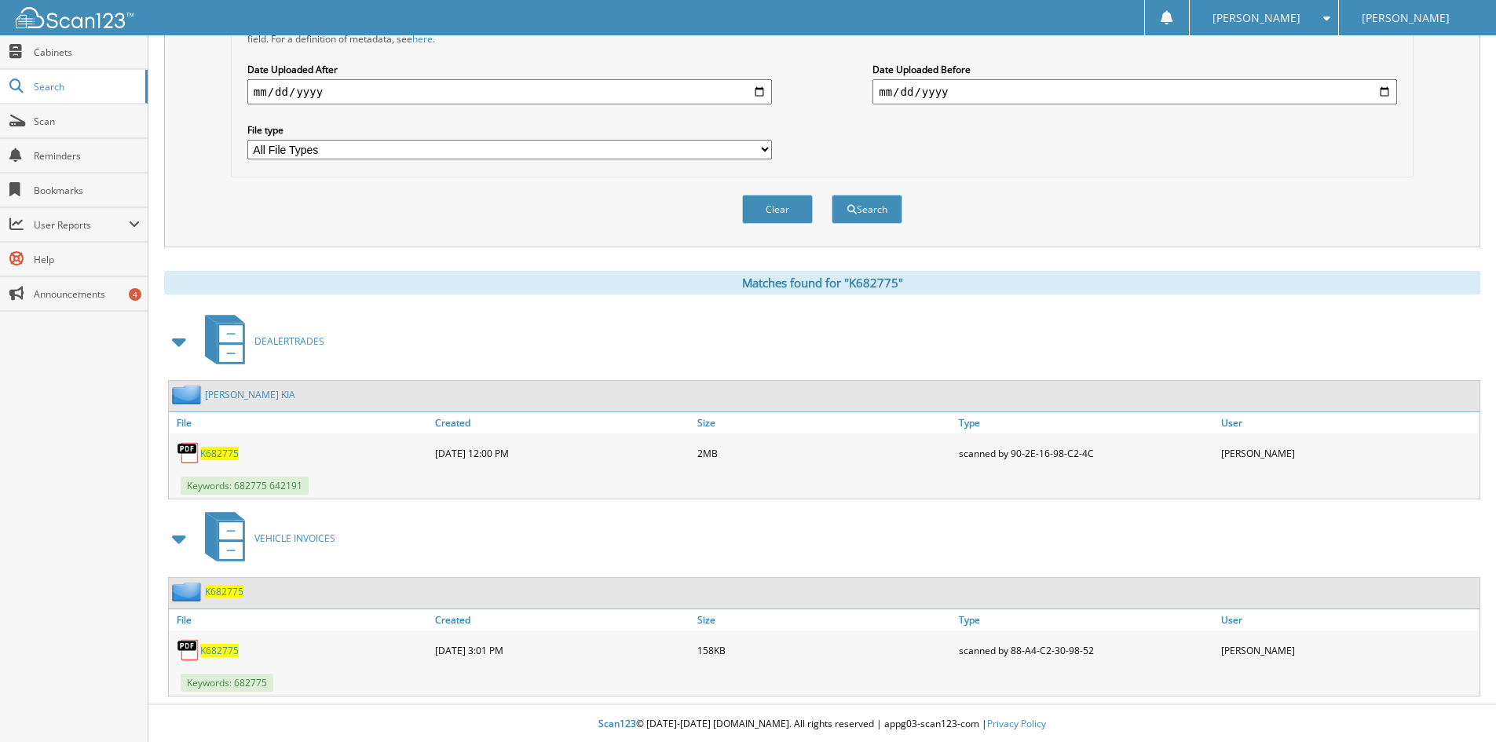
scroll to position [420, 0]
click at [230, 452] on span "K682775" at bounding box center [219, 451] width 38 height 13
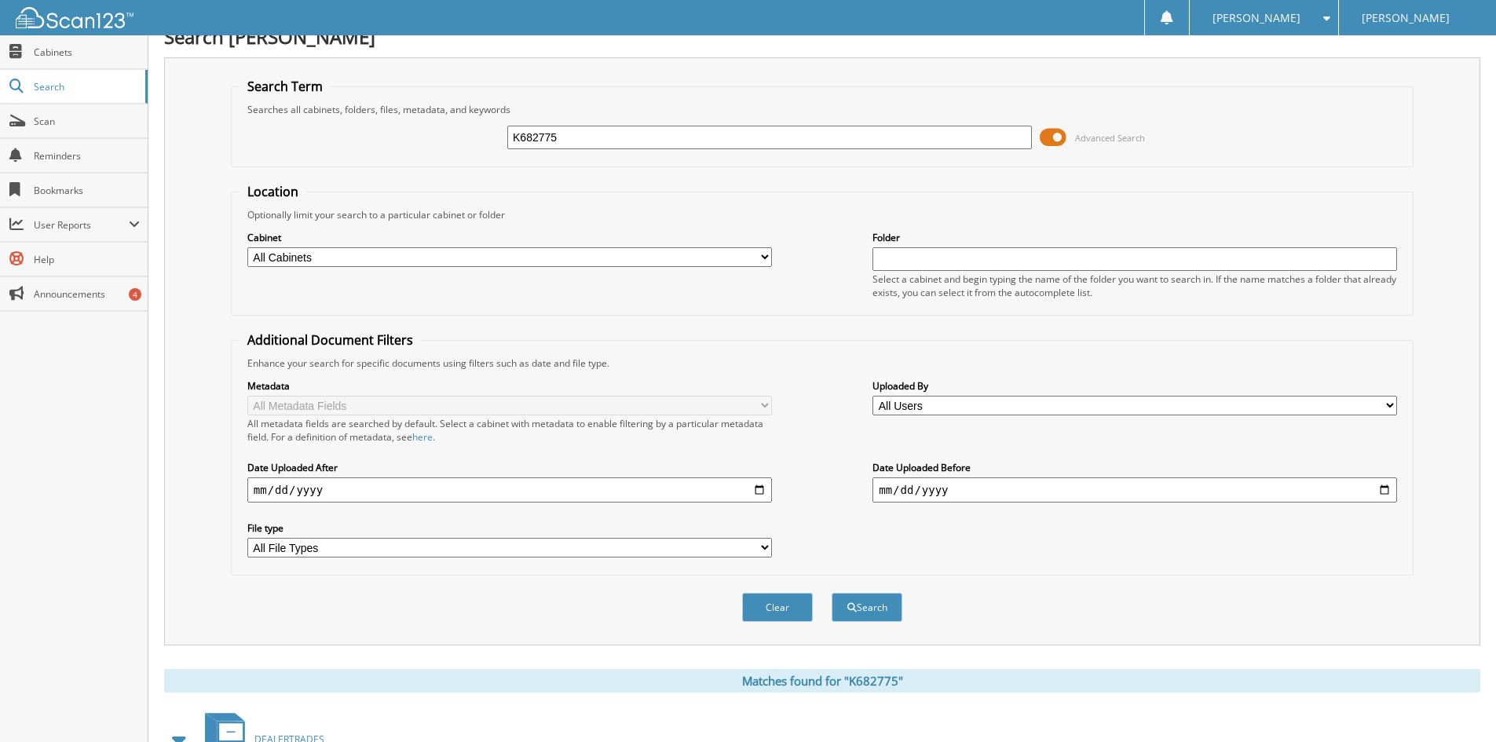
scroll to position [0, 0]
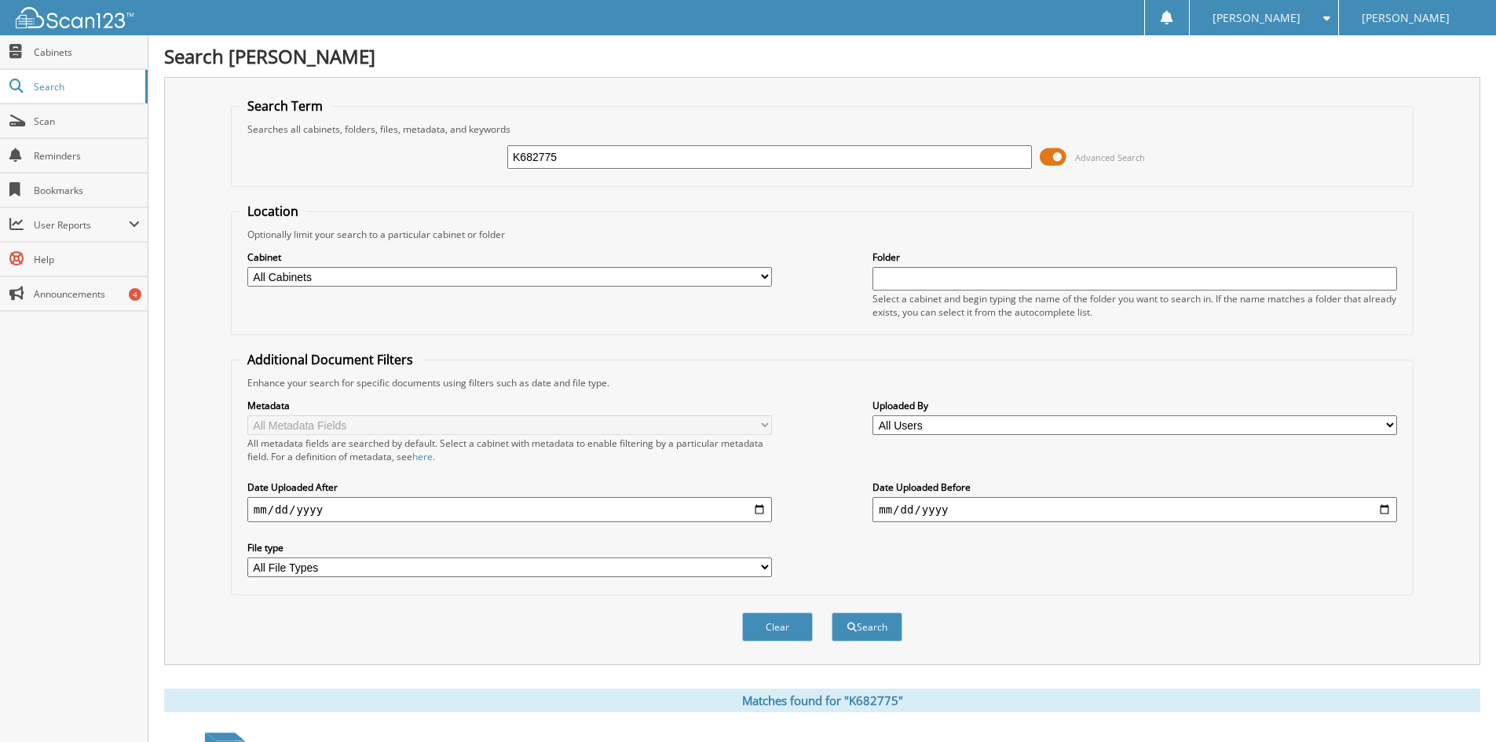
click at [577, 156] on input "K682775" at bounding box center [769, 157] width 525 height 24
drag, startPoint x: 436, startPoint y: 146, endPoint x: 342, endPoint y: 137, distance: 94.7
click at [342, 137] on div "K682775 Advanced Search" at bounding box center [823, 157] width 1166 height 42
drag, startPoint x: 573, startPoint y: 157, endPoint x: 420, endPoint y: 140, distance: 153.4
click at [420, 140] on div "K682775 Advanced Search" at bounding box center [823, 157] width 1166 height 42
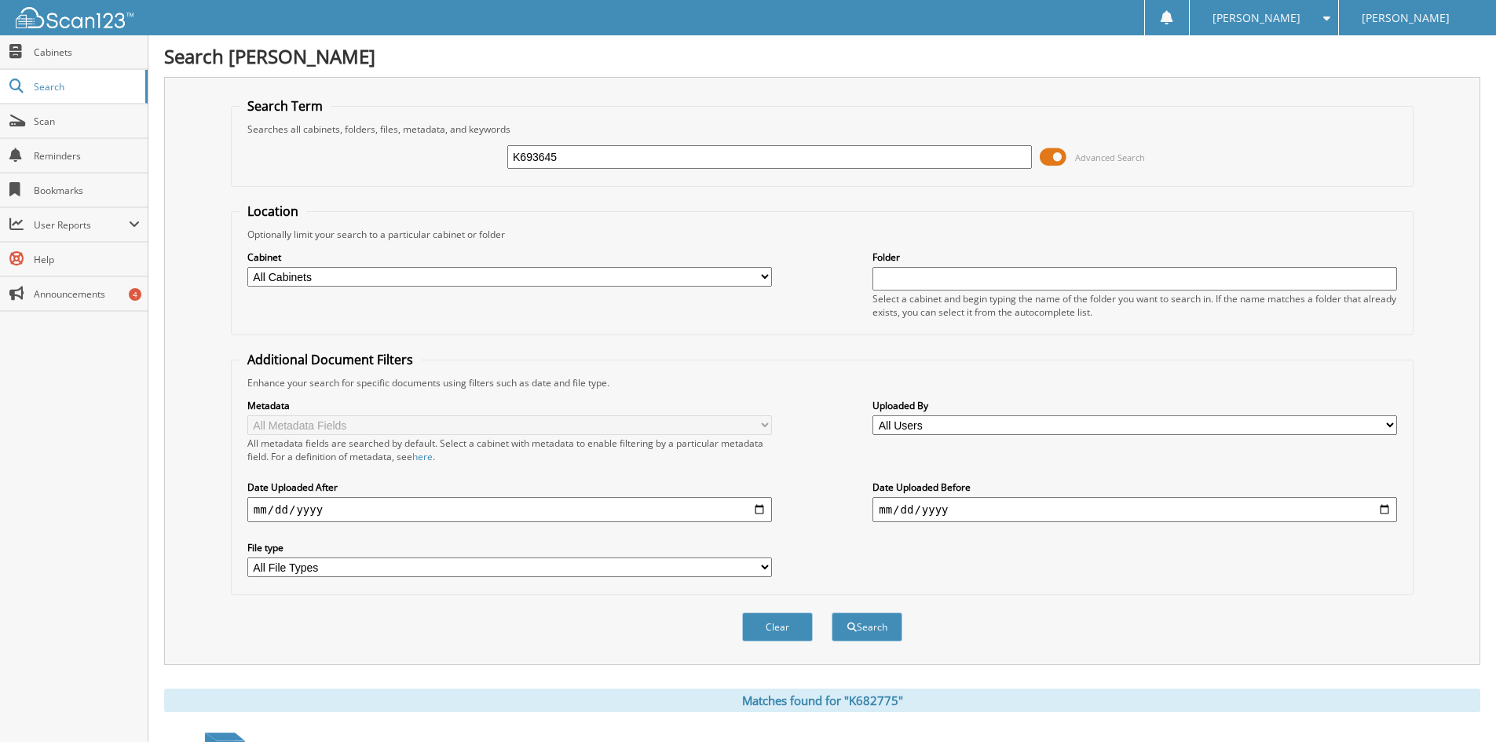
type input "K693645"
click at [832, 613] on button "Search" at bounding box center [867, 627] width 71 height 29
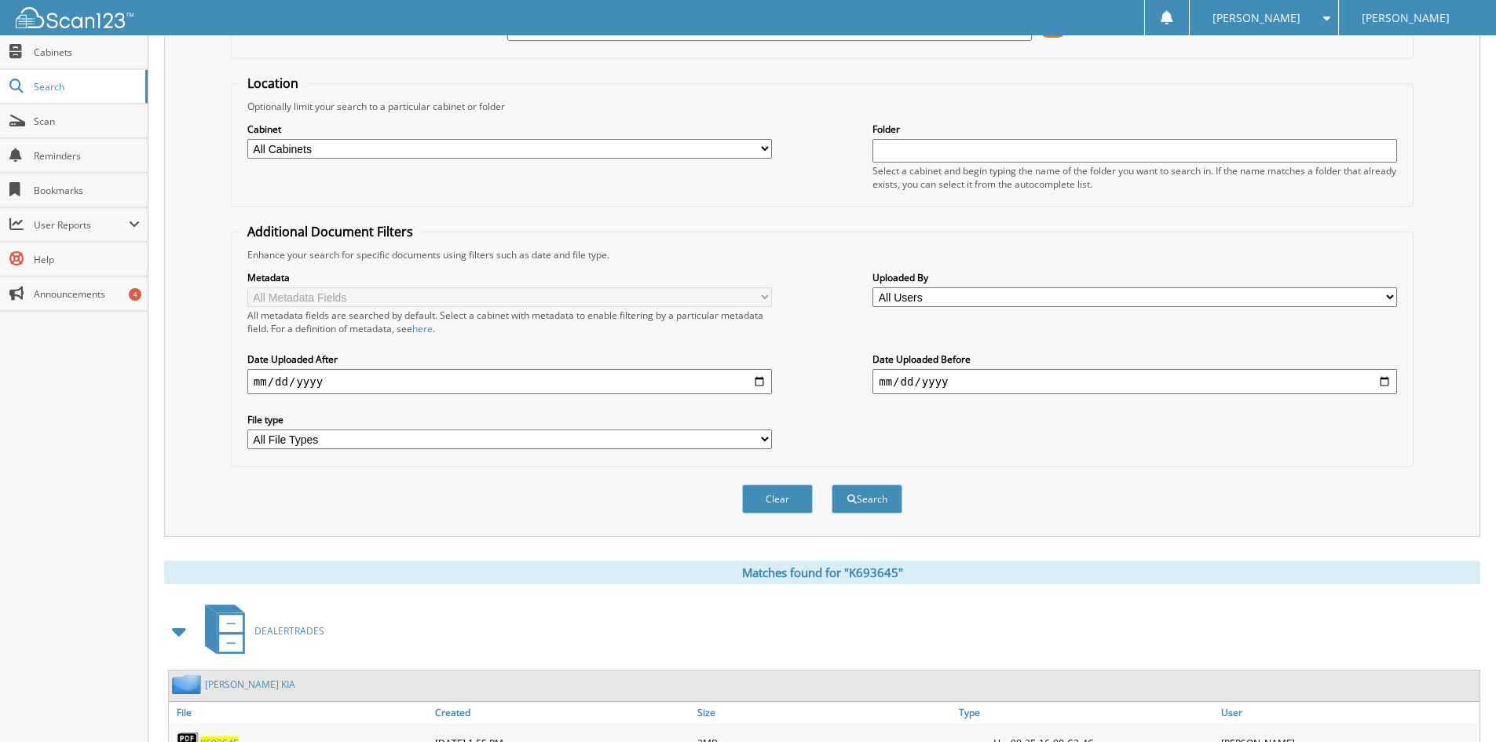
scroll to position [471, 0]
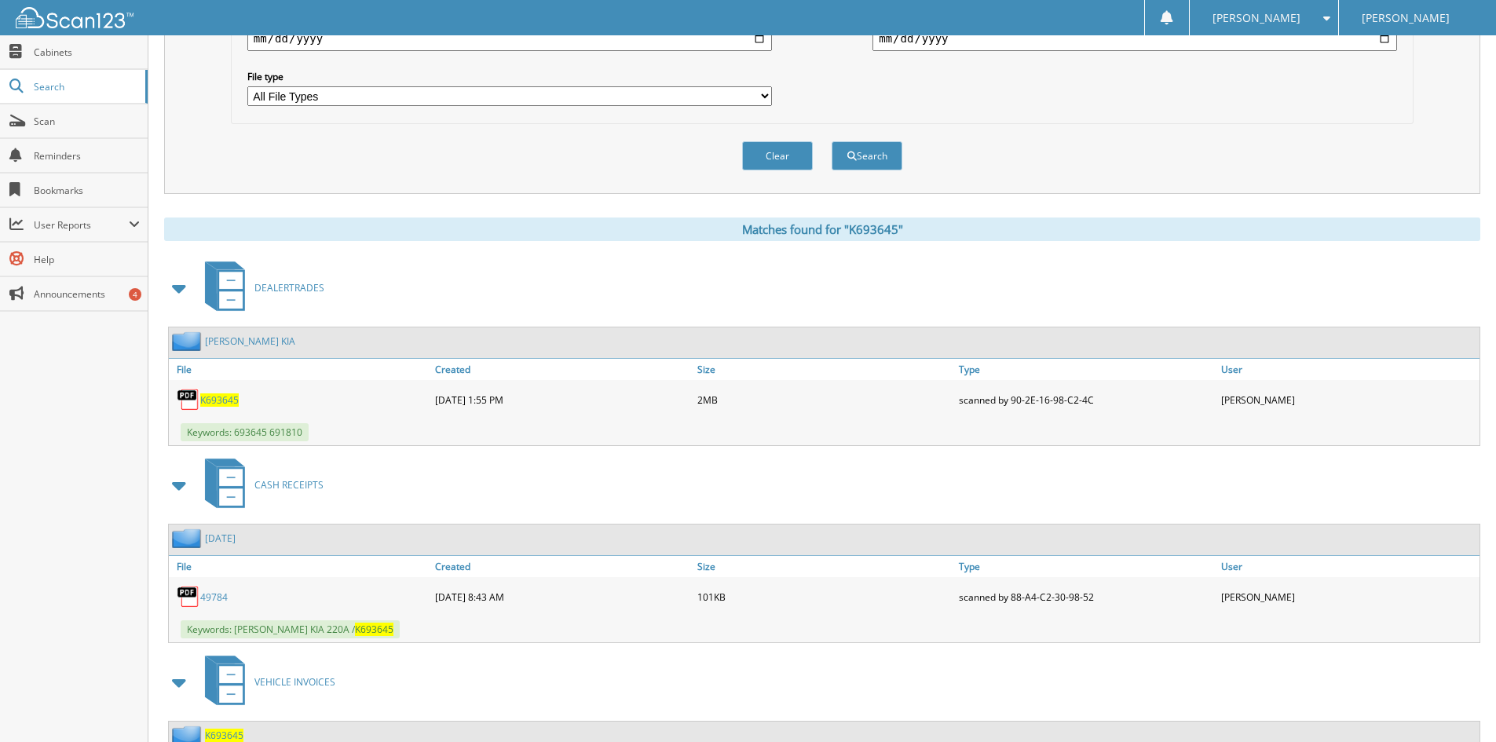
click at [226, 397] on span "K693645" at bounding box center [219, 400] width 38 height 13
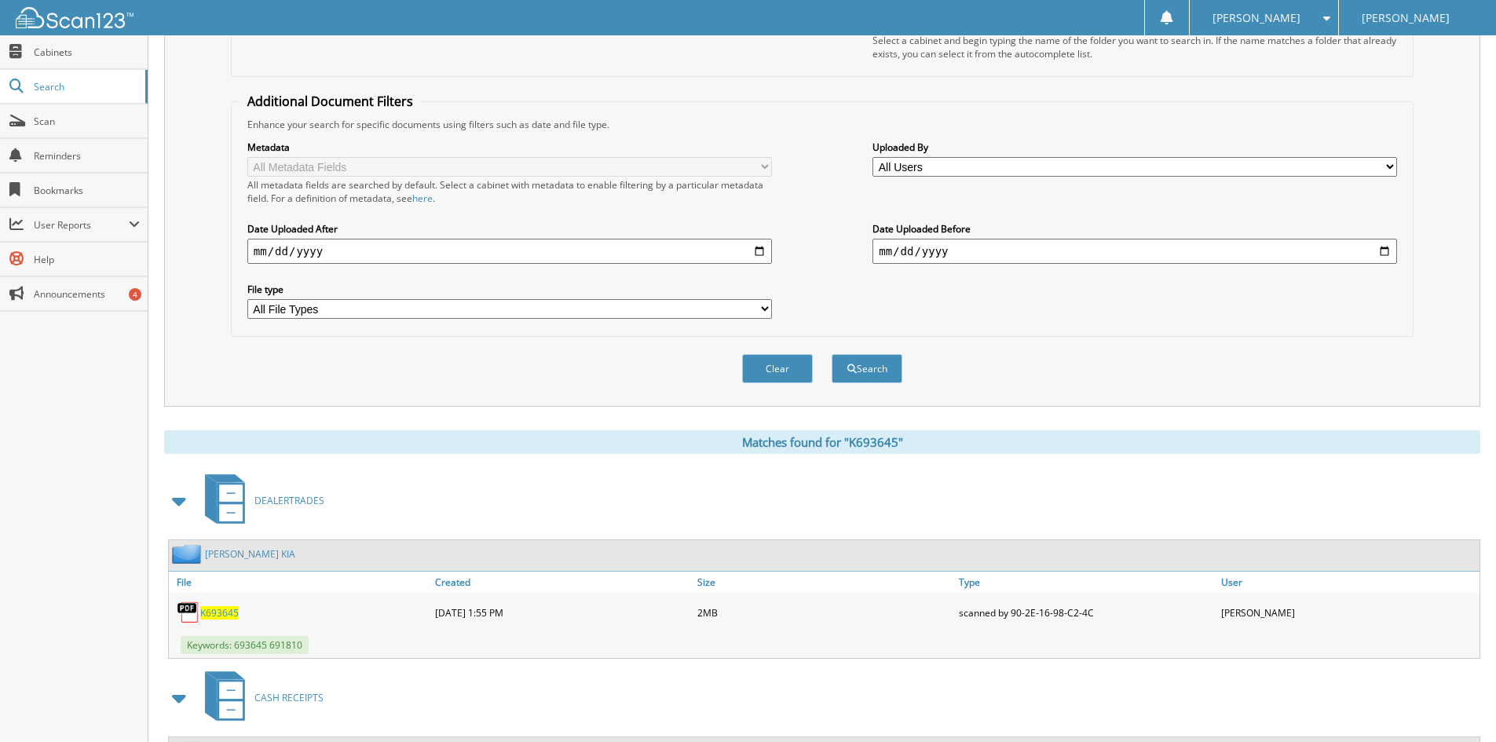
scroll to position [0, 0]
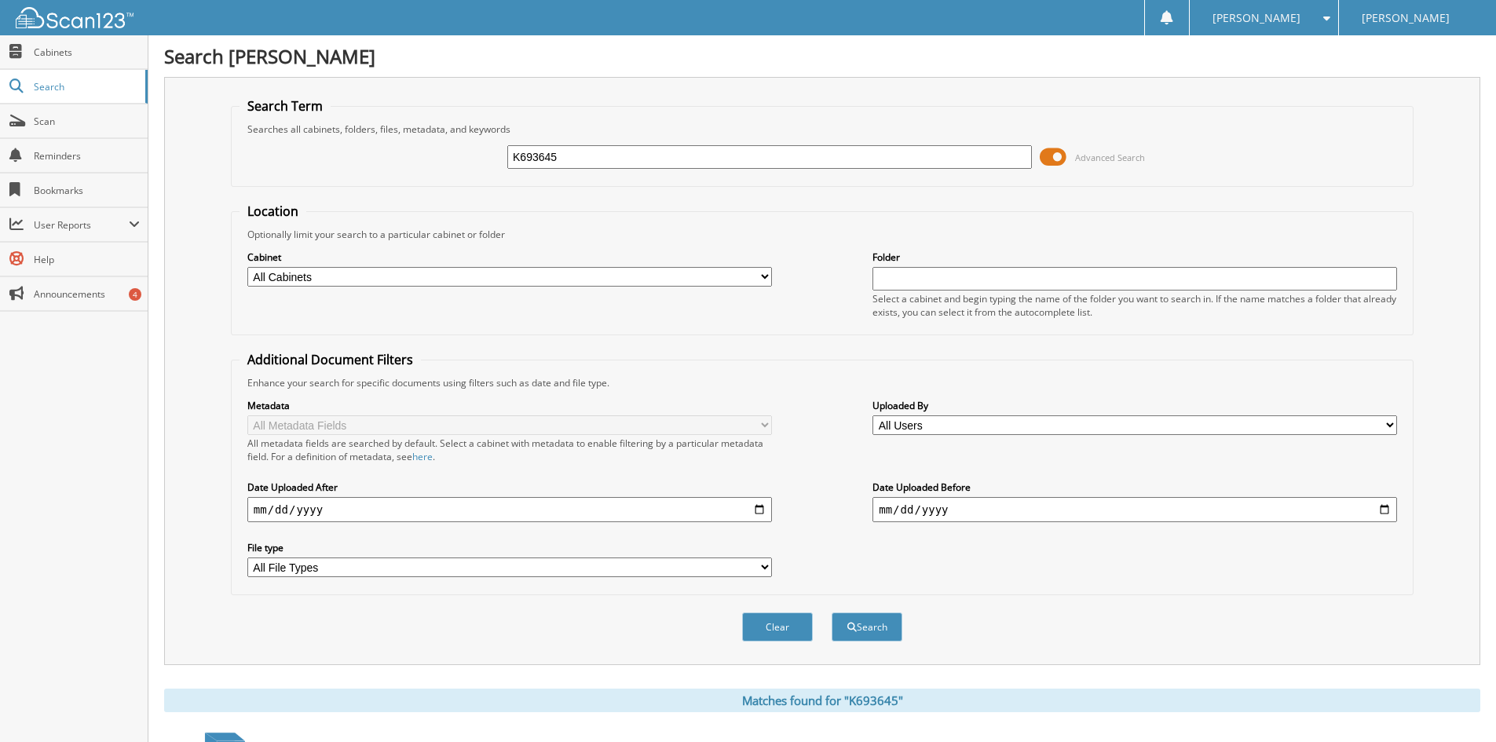
drag, startPoint x: 588, startPoint y: 152, endPoint x: 245, endPoint y: 126, distance: 344.2
click at [245, 126] on fieldset "Search Term Searches all cabinets, folders, files, metadata, and keywords K6936…" at bounding box center [822, 142] width 1183 height 90
type input "K953516"
click at [832, 613] on button "Search" at bounding box center [867, 627] width 71 height 29
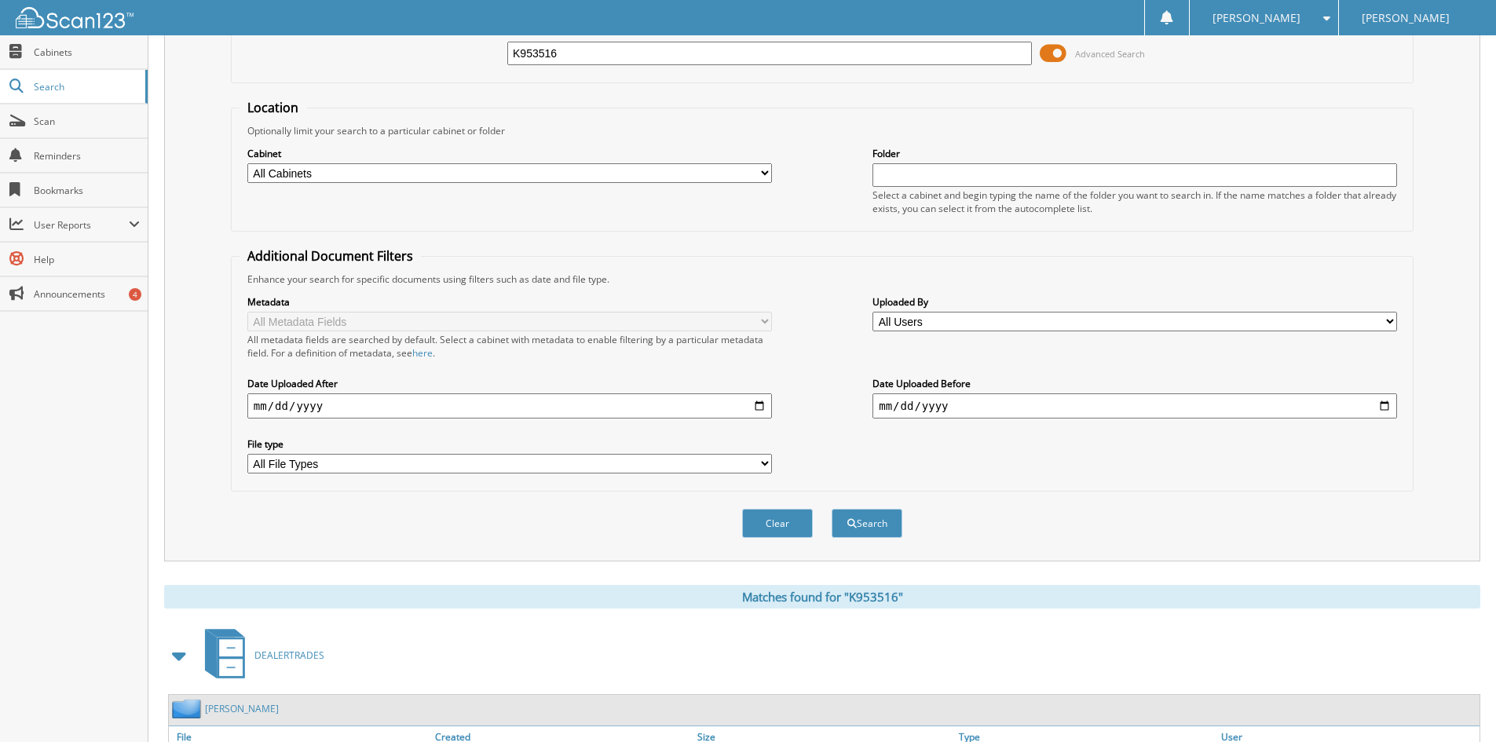
scroll to position [393, 0]
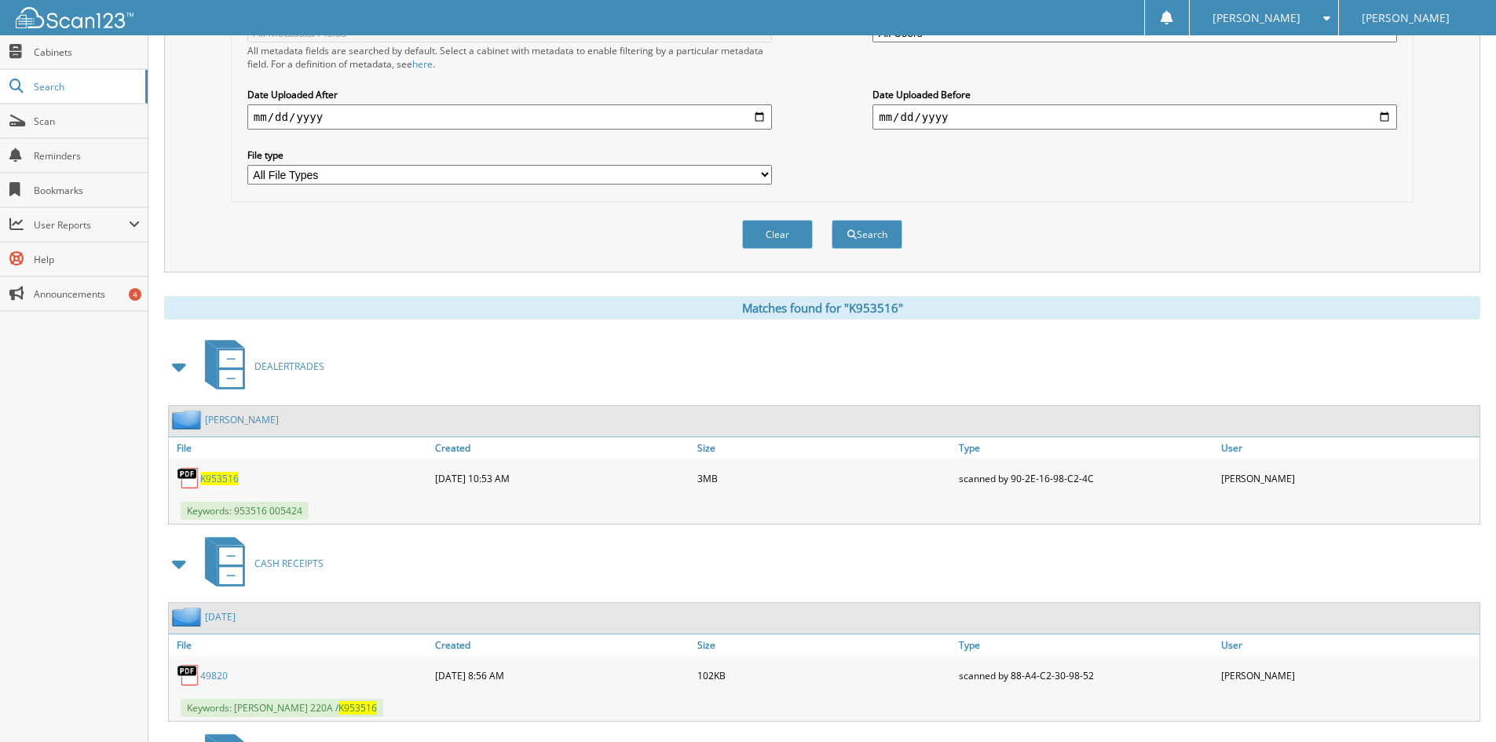
click at [229, 472] on link "K953516" at bounding box center [219, 478] width 38 height 13
